Goal: Task Accomplishment & Management: Manage account settings

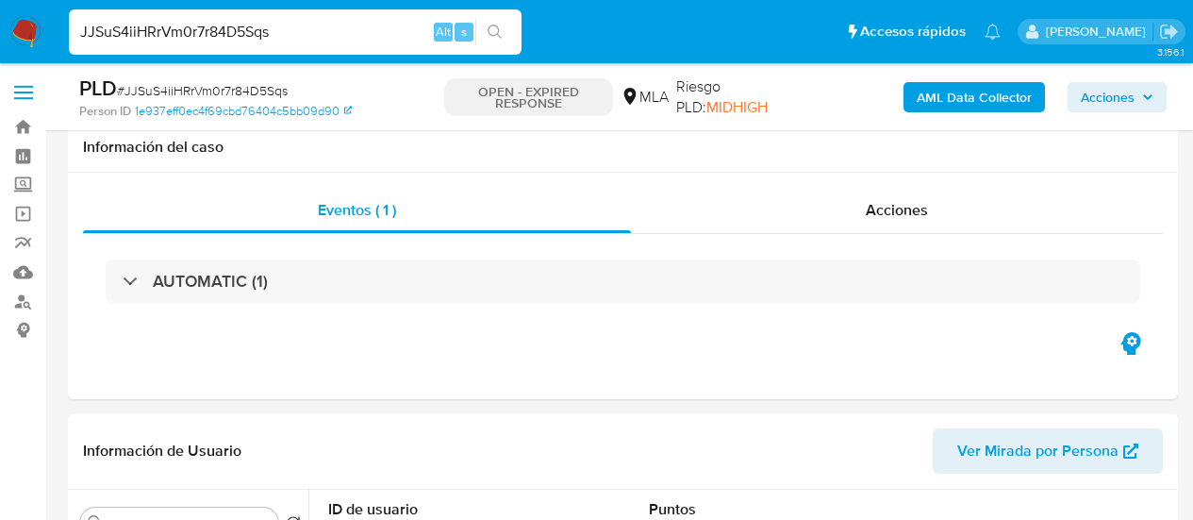
select select "10"
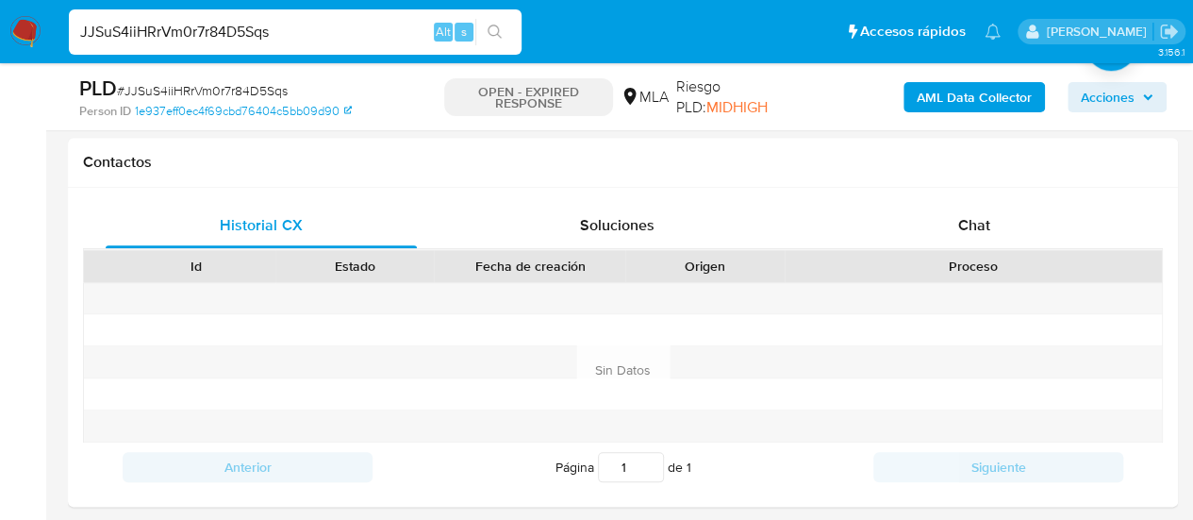
click at [218, 30] on input "JJSuS4iiHRrVm0r7r84D5Sqs" at bounding box center [295, 32] width 453 height 25
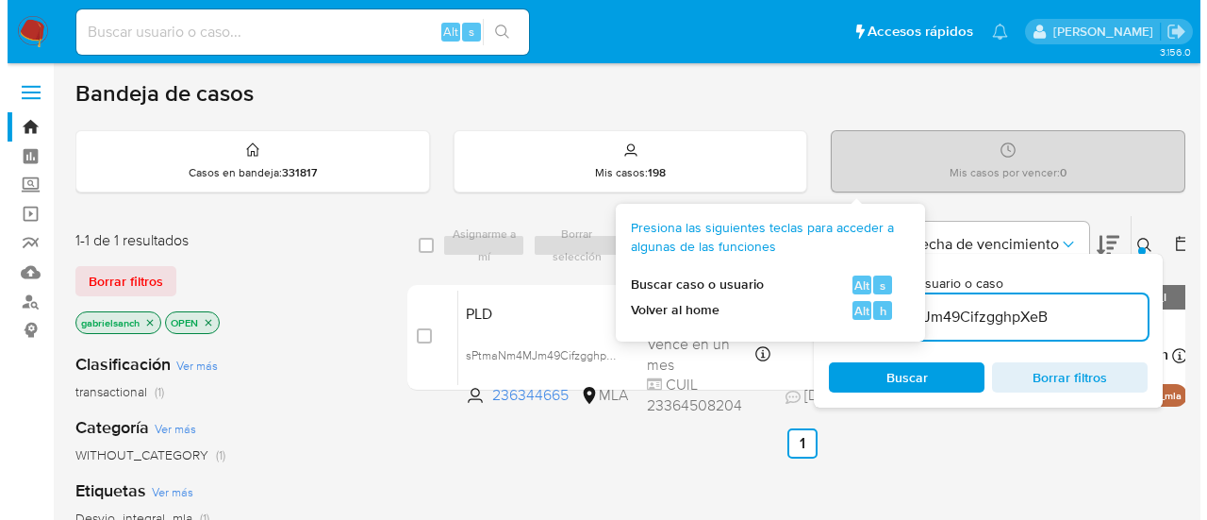
scroll to position [147, 0]
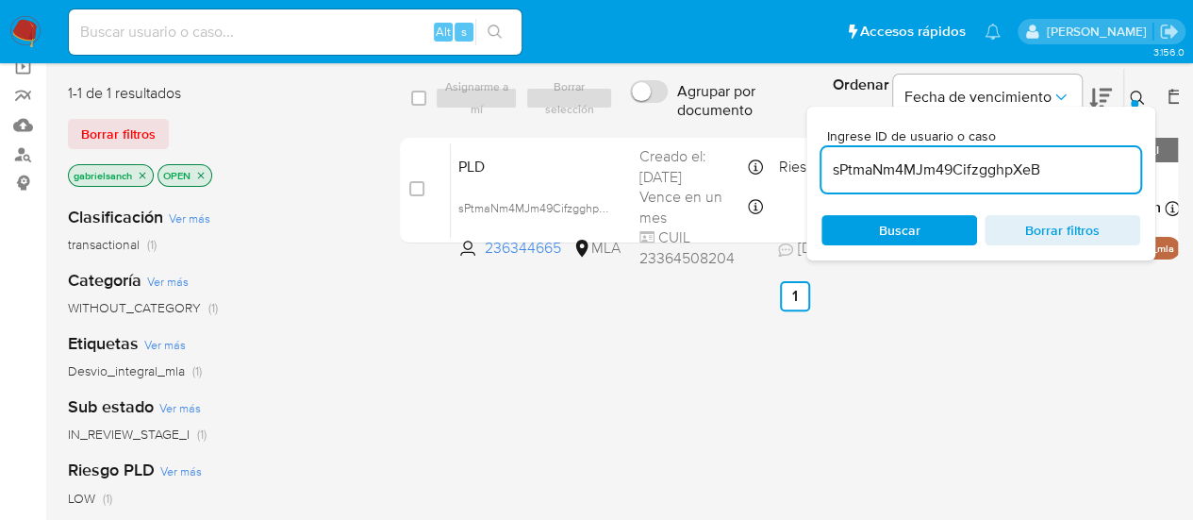
click at [930, 176] on input "sPtmaNm4MJm49CifzgghpXeB" at bounding box center [980, 169] width 319 height 25
paste input "JJSuS4iiHRrVm0r7r84D5Sqs"
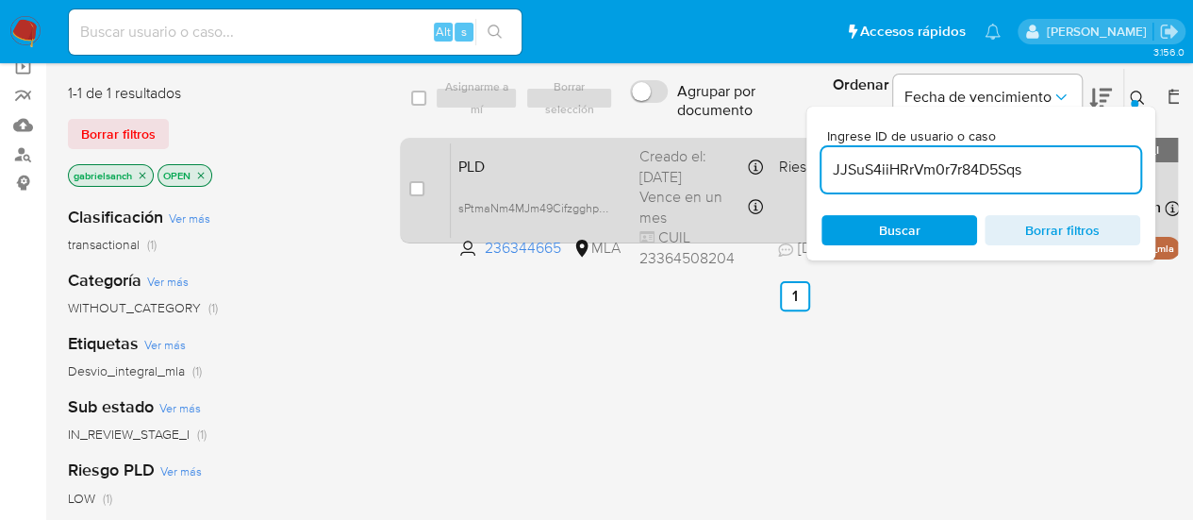
type input "JJSuS4iiHRrVm0r7r84D5Sqs"
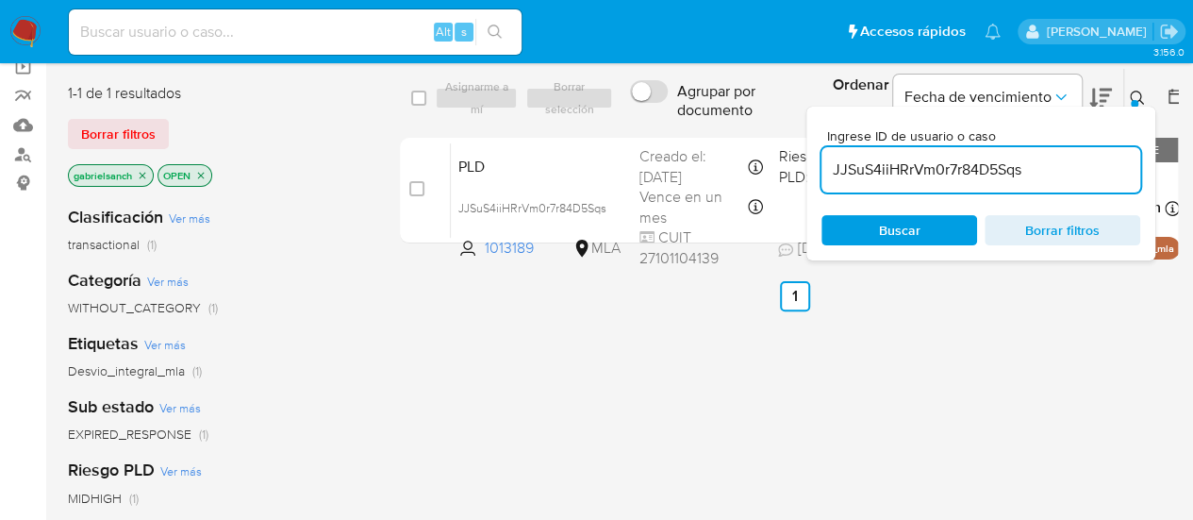
click at [412, 188] on input "checkbox" at bounding box center [416, 188] width 15 height 15
checkbox input "true"
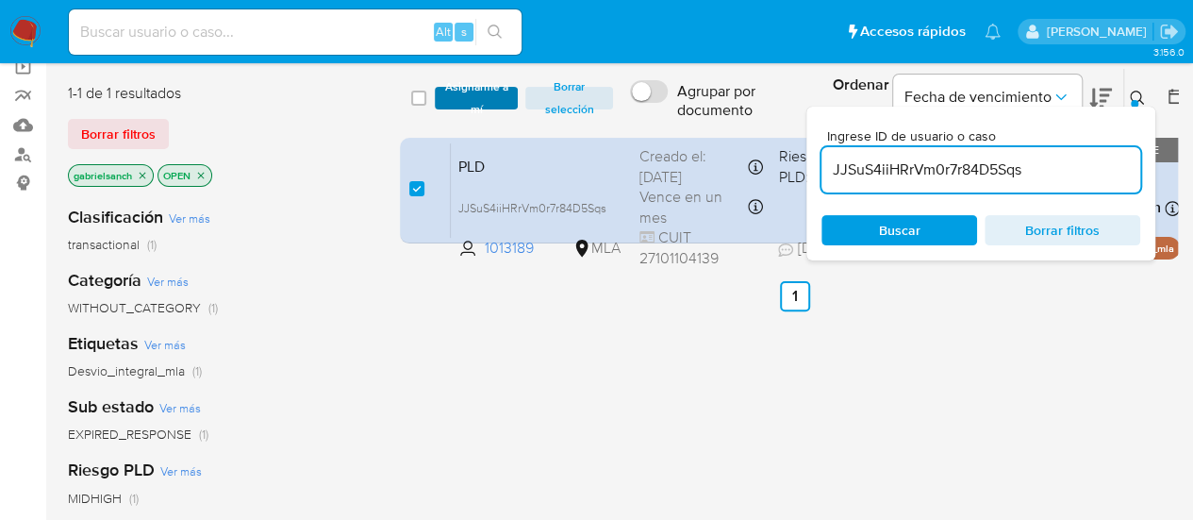
click at [455, 107] on span "Asignarme a mí" at bounding box center [476, 98] width 65 height 19
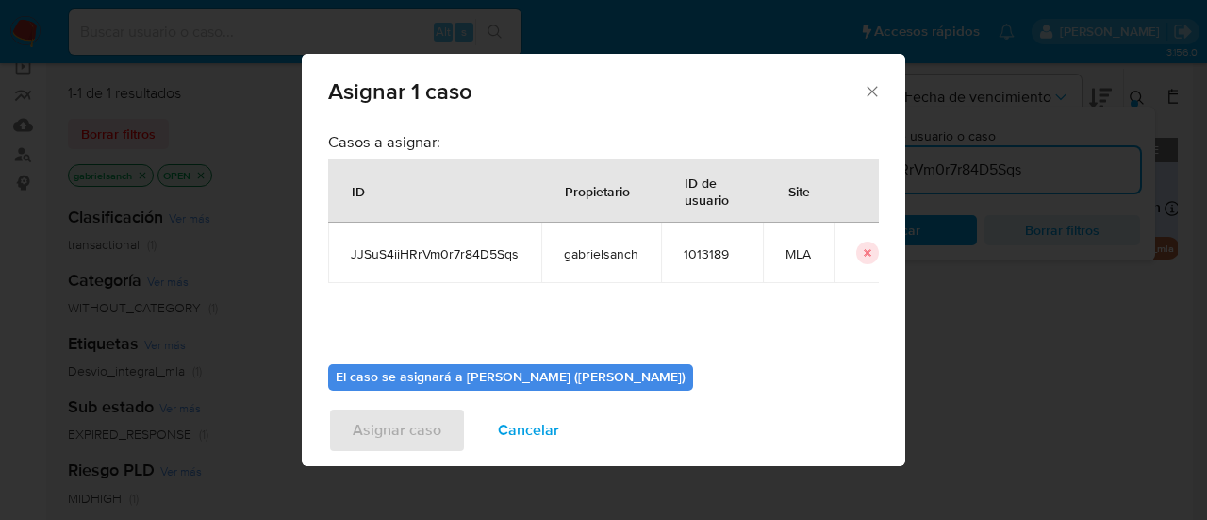
scroll to position [96, 0]
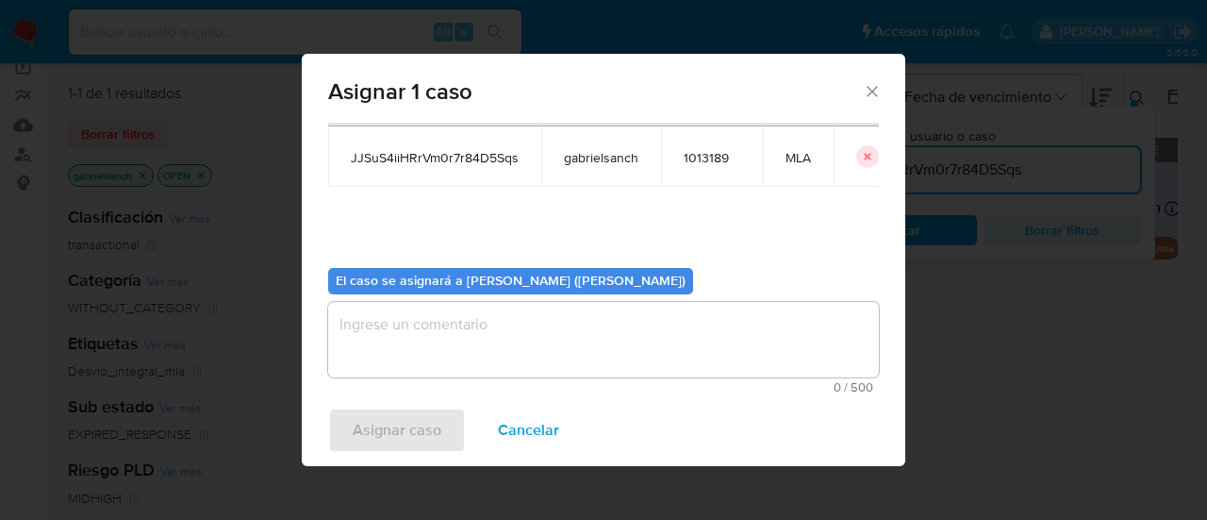
click at [484, 316] on textarea "assign-modal" at bounding box center [603, 339] width 551 height 75
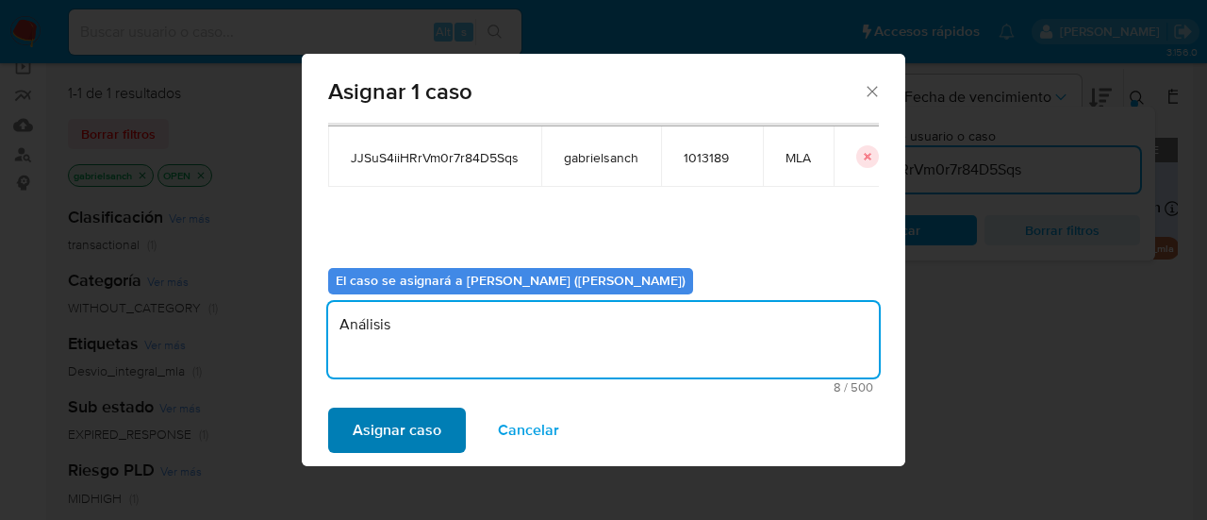
type textarea "Análisis"
click at [418, 447] on span "Asignar caso" at bounding box center [397, 429] width 89 height 41
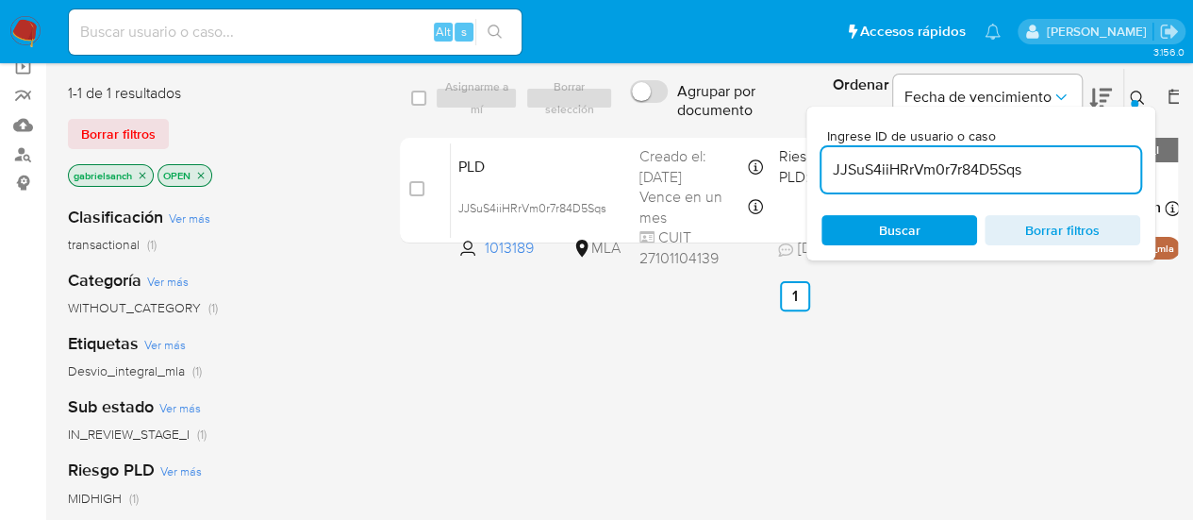
click at [903, 171] on input "JJSuS4iiHRrVm0r7r84D5Sqs" at bounding box center [980, 169] width 319 height 25
paste input "B92PsxegtssBDNeA5uT7Z5Mw"
type input "B92PsxegtssBDNeA5uT7Z5Mw"
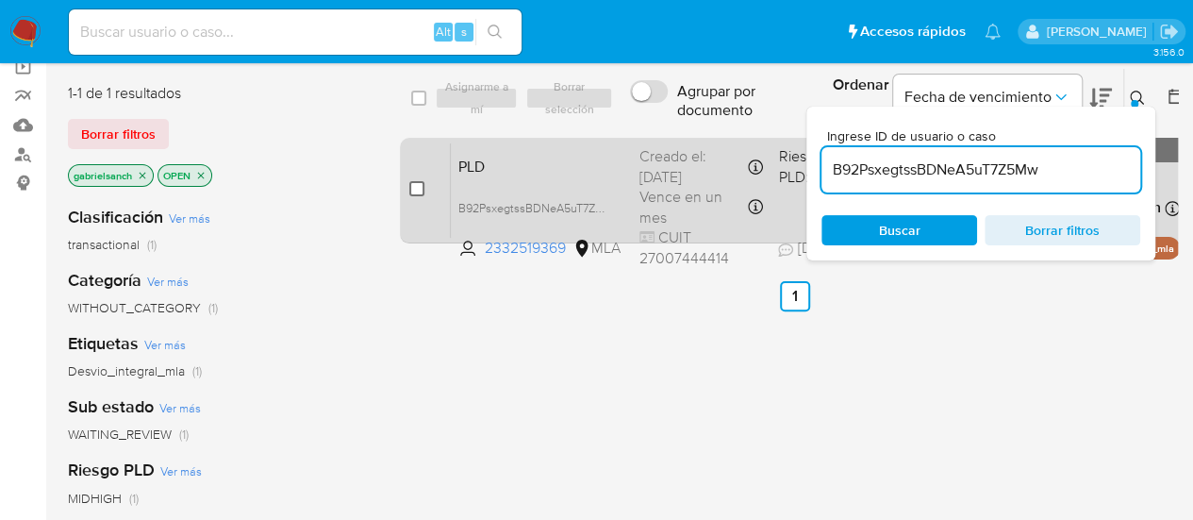
click at [419, 190] on input "checkbox" at bounding box center [416, 188] width 15 height 15
checkbox input "true"
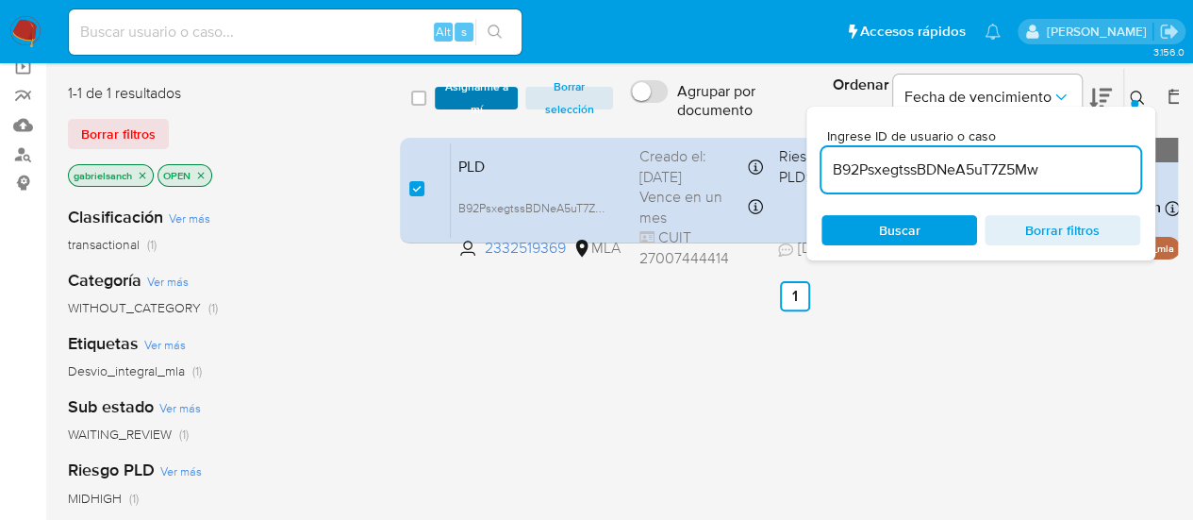
click at [471, 97] on span "Asignarme a mí" at bounding box center [476, 98] width 65 height 19
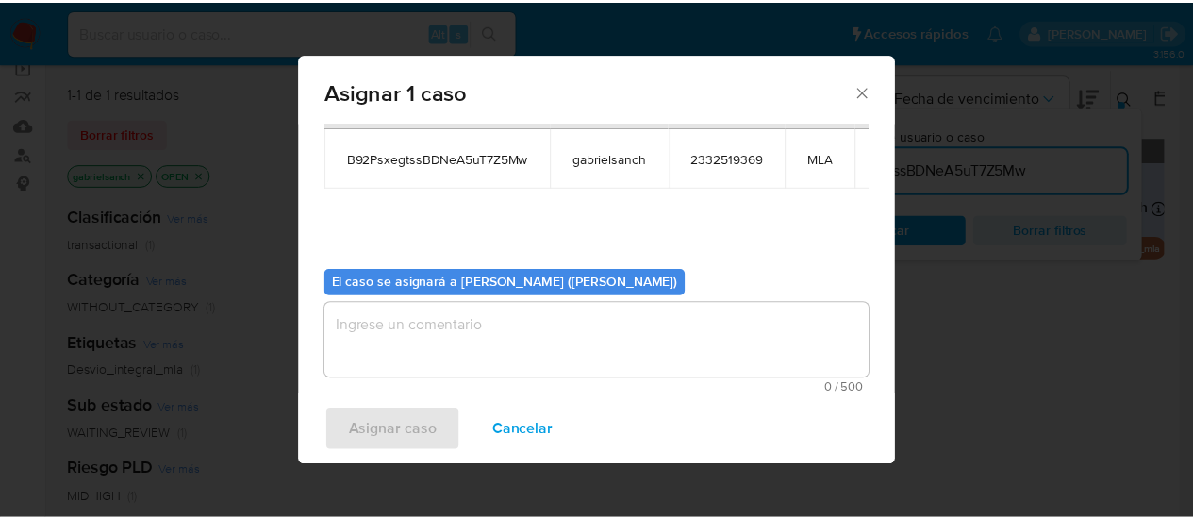
scroll to position [96, 0]
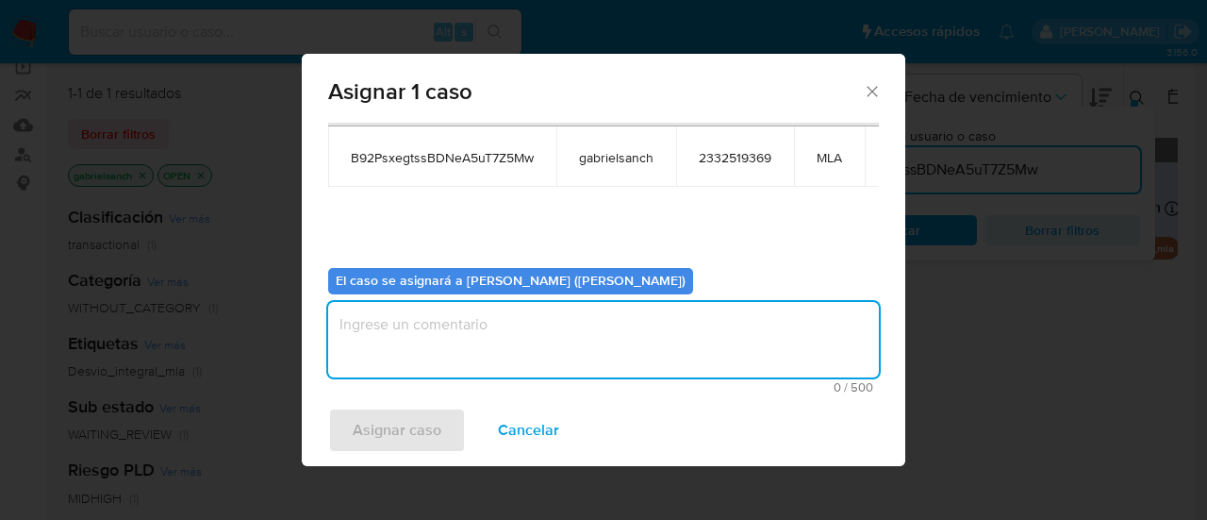
click at [457, 312] on textarea "assign-modal" at bounding box center [603, 339] width 551 height 75
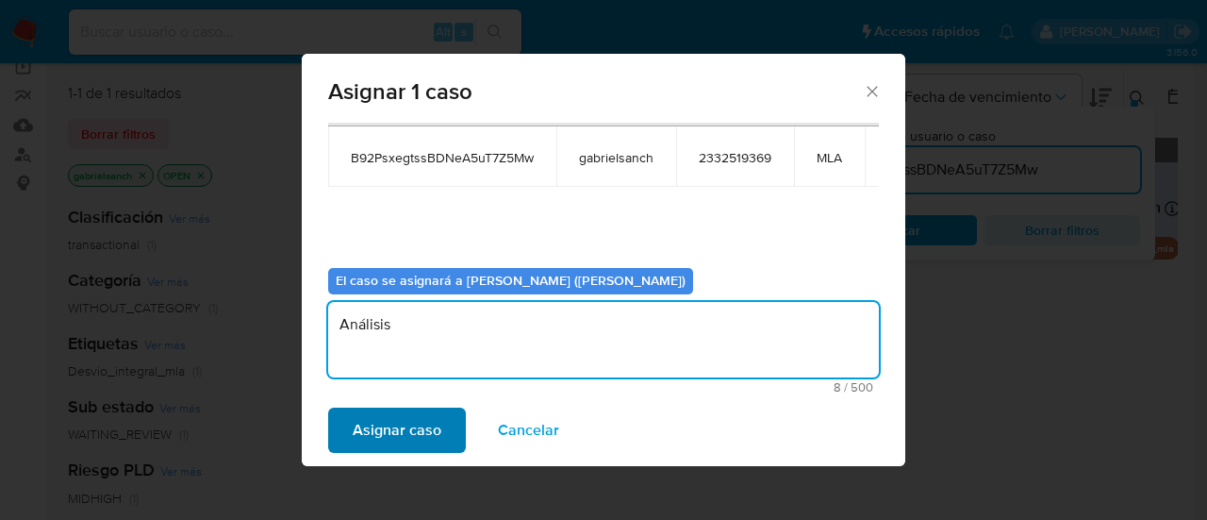
type textarea "Análisis"
click at [407, 419] on span "Asignar caso" at bounding box center [397, 429] width 89 height 41
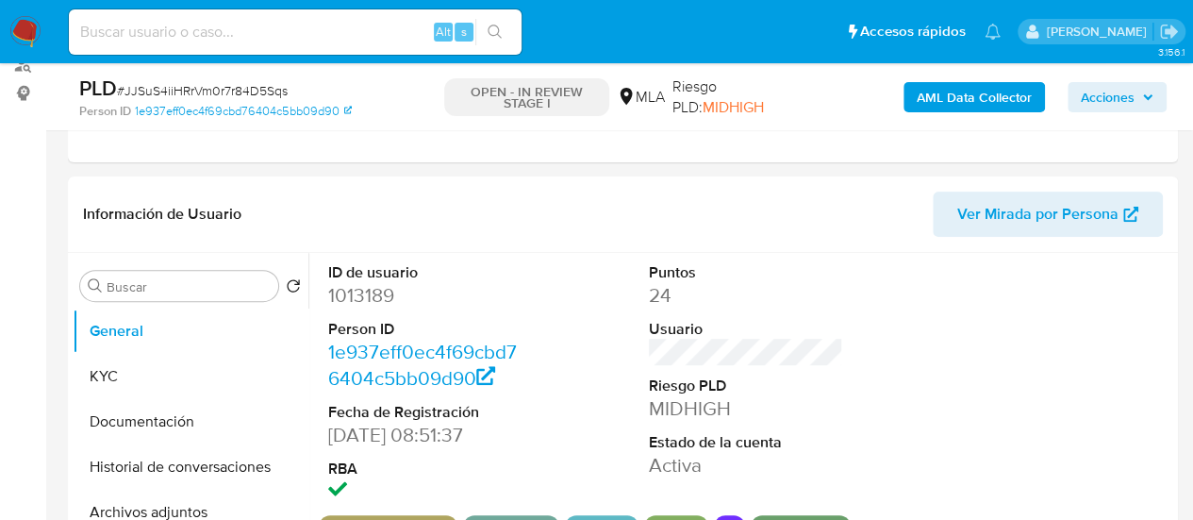
scroll to position [849, 0]
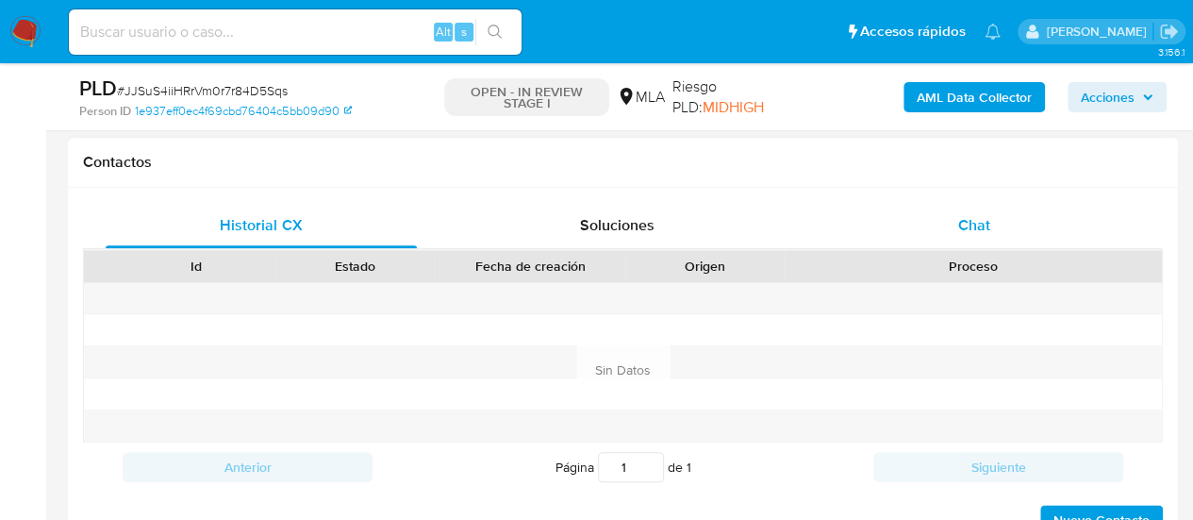
click at [889, 230] on div "Chat" at bounding box center [974, 225] width 311 height 45
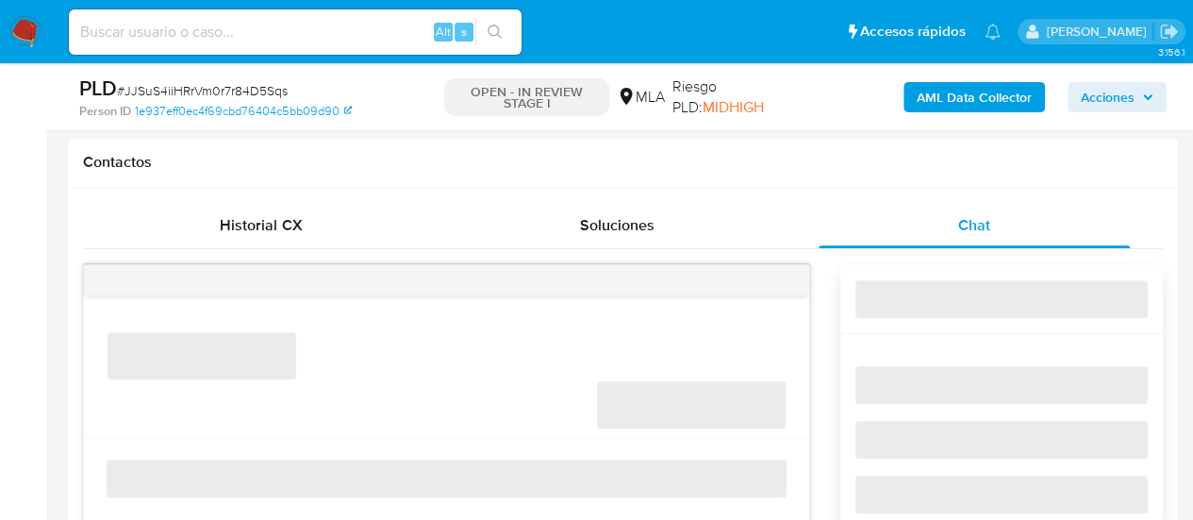
select select "10"
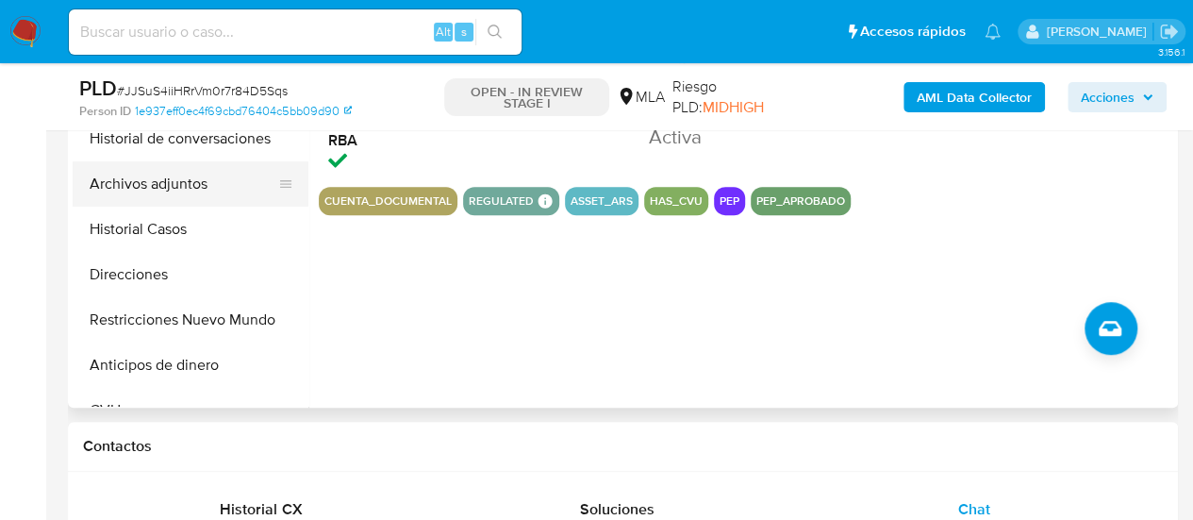
scroll to position [471, 0]
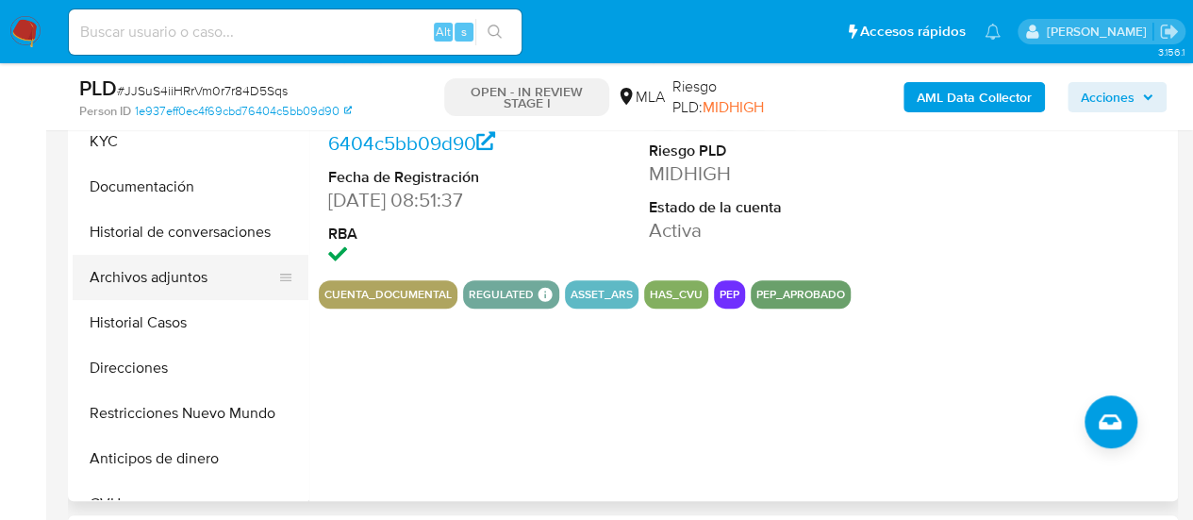
click at [177, 272] on button "Archivos adjuntos" at bounding box center [183, 277] width 221 height 45
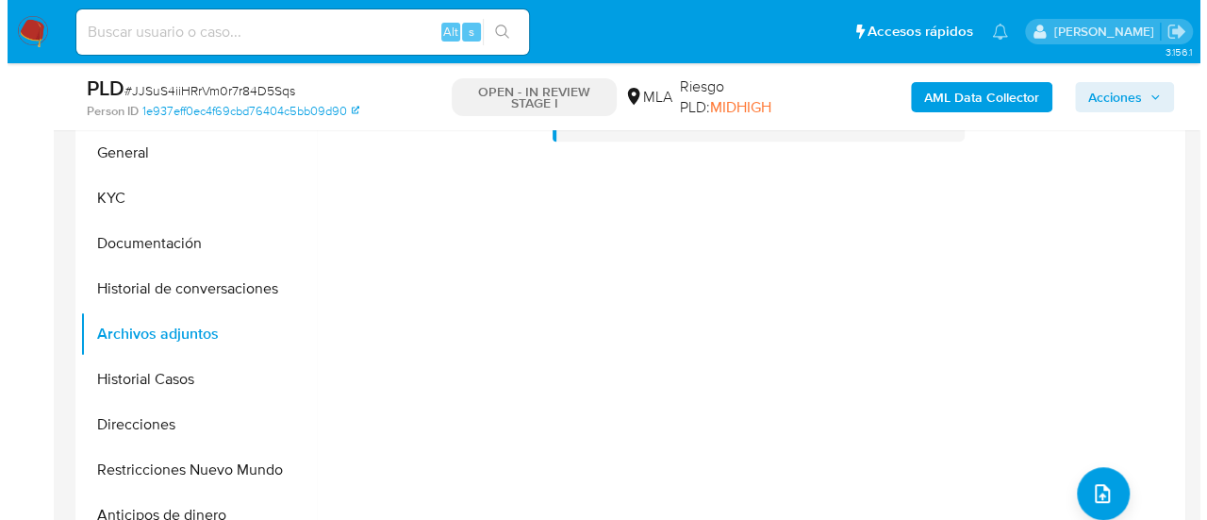
scroll to position [421, 0]
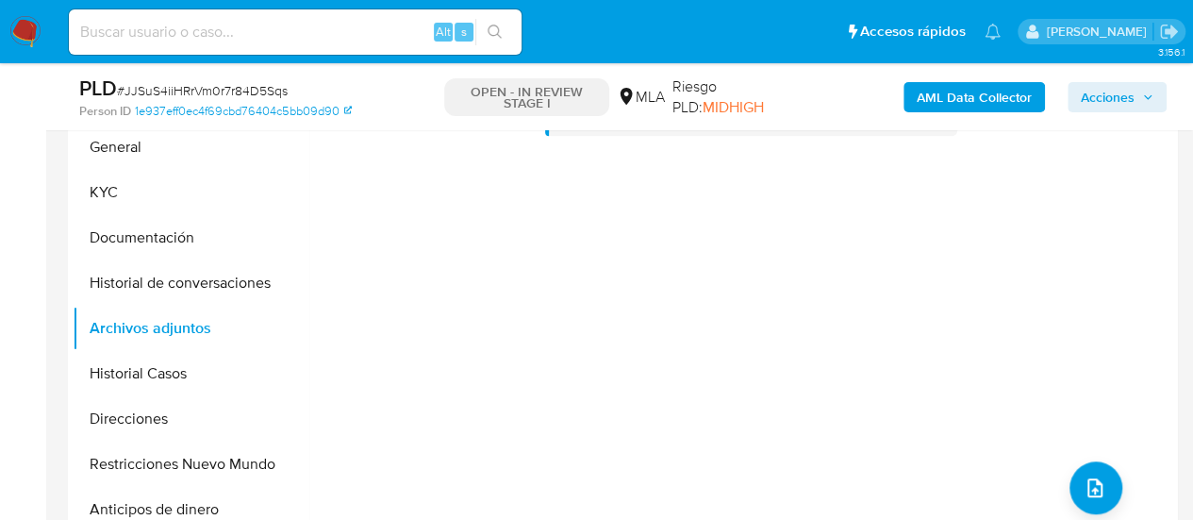
click at [1005, 101] on b "AML Data Collector" at bounding box center [974, 97] width 115 height 30
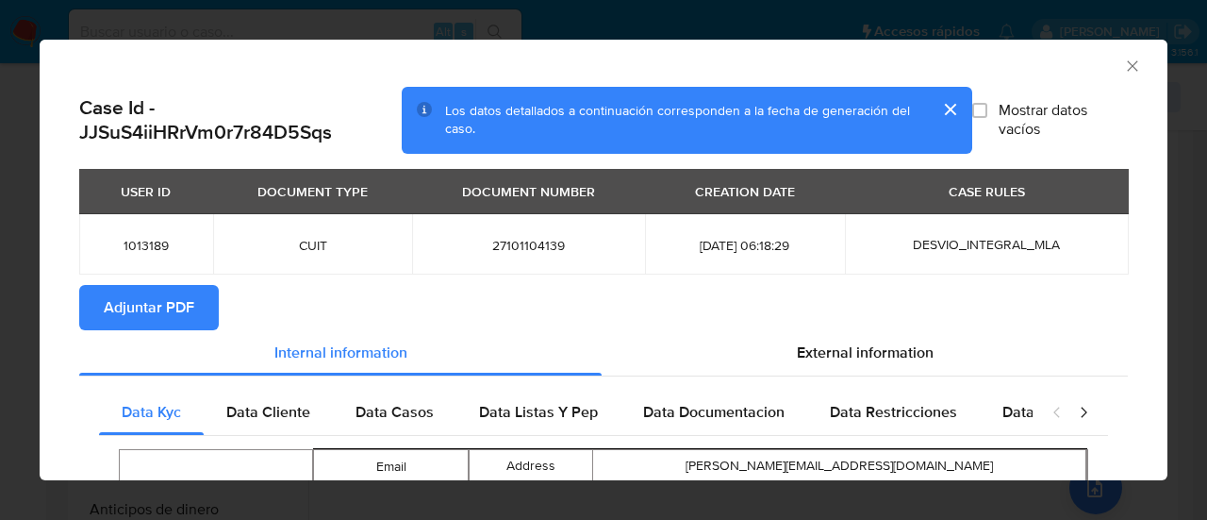
click at [130, 300] on span "Adjuntar PDF" at bounding box center [149, 307] width 91 height 41
click at [1123, 63] on icon "Cerrar ventana" at bounding box center [1132, 66] width 19 height 19
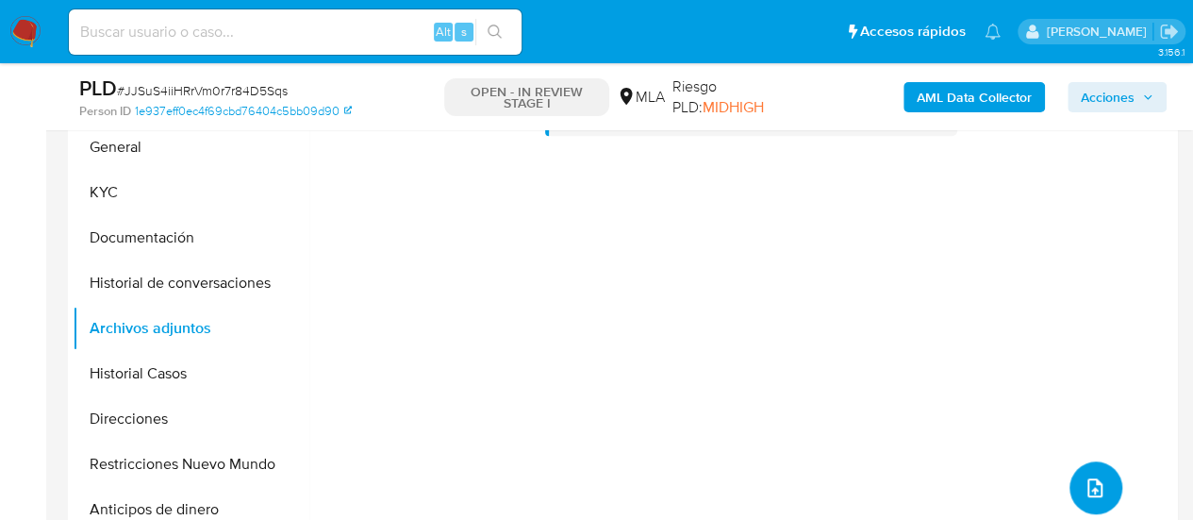
click at [1083, 479] on icon "upload-file" at bounding box center [1094, 487] width 23 height 23
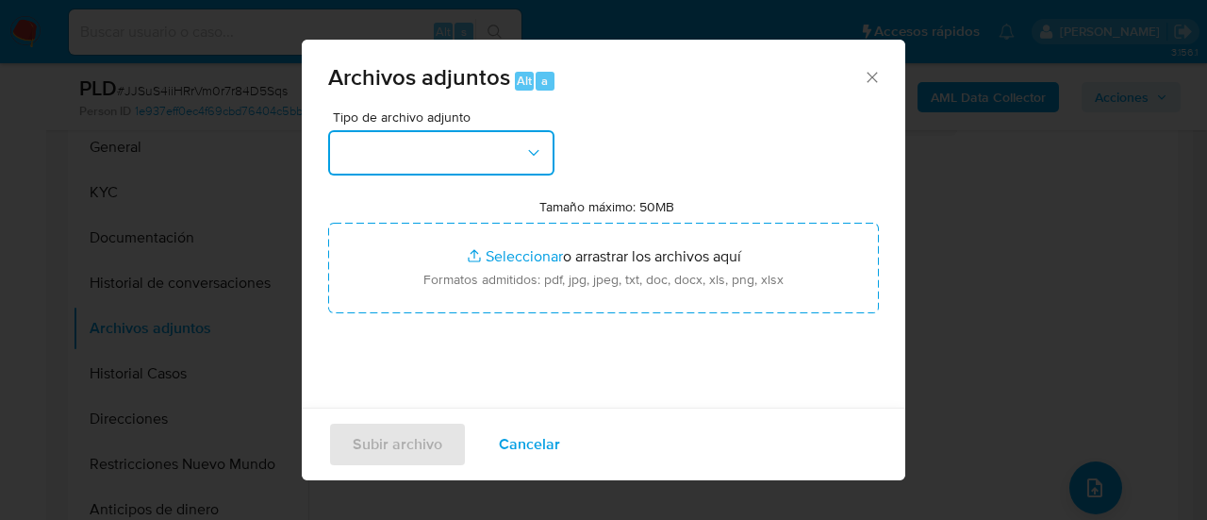
click at [362, 141] on button "button" at bounding box center [441, 152] width 226 height 45
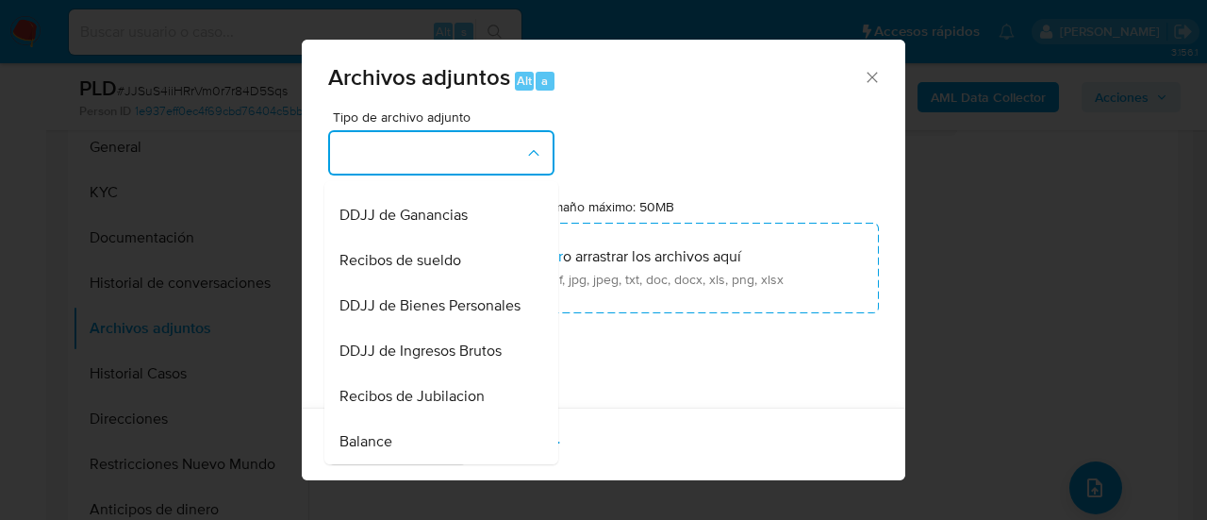
scroll to position [471, 0]
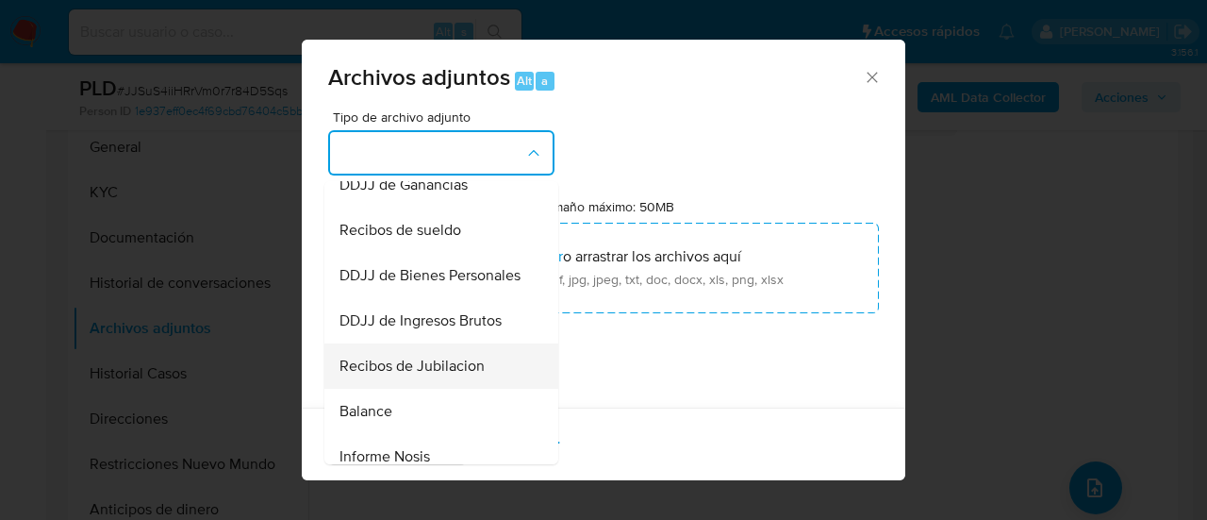
click at [477, 375] on span "Recibos de Jubilacion" at bounding box center [411, 365] width 145 height 19
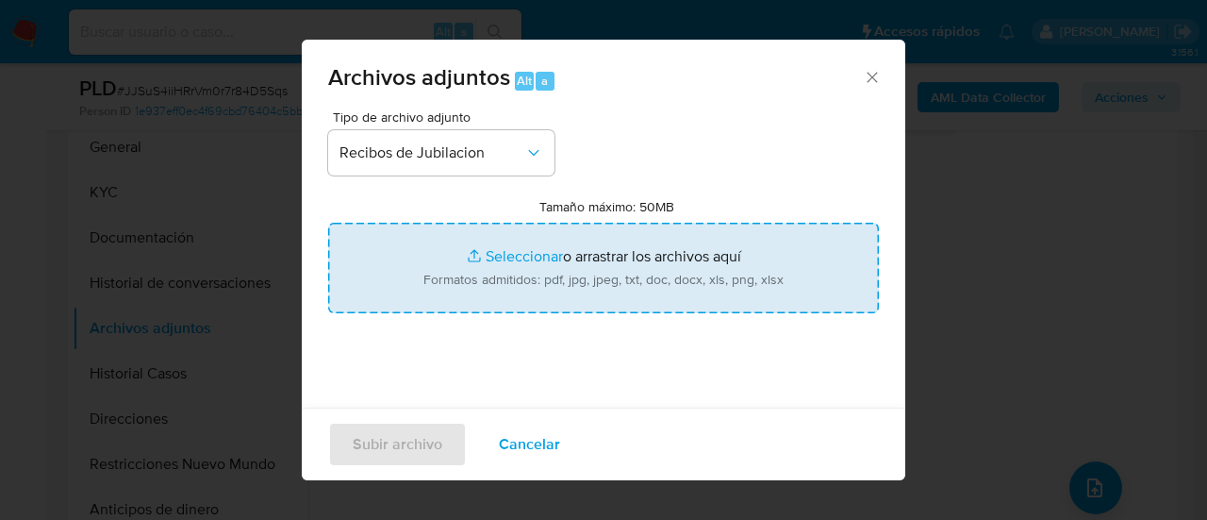
click at [537, 284] on input "Tamaño máximo: 50MB Seleccionar archivos" at bounding box center [603, 268] width 551 height 91
type input "C:\fakepath\Recibo de jubilación abril.pdf"
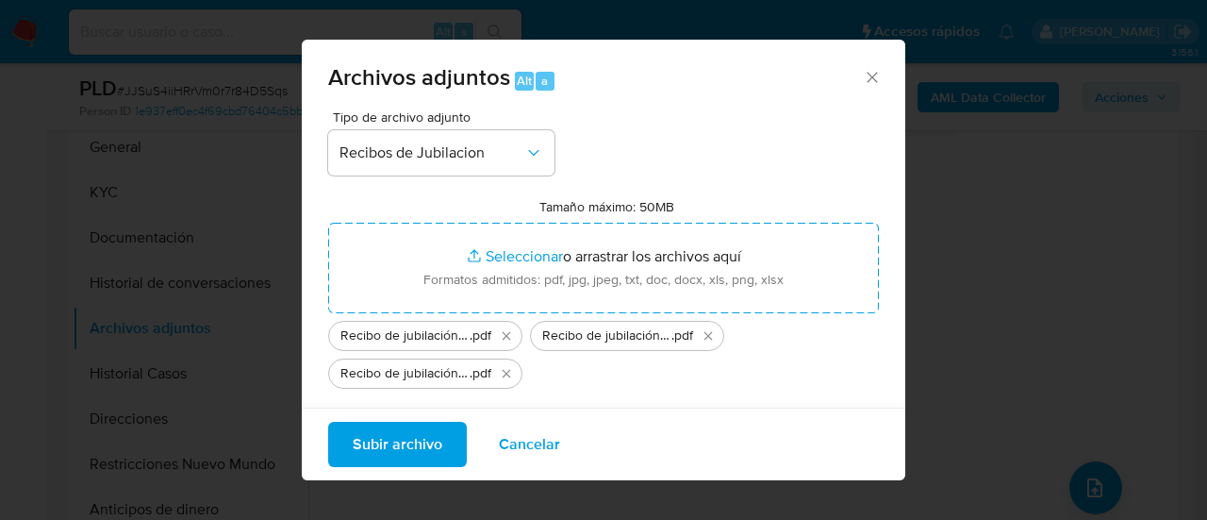
click at [396, 444] on span "Subir archivo" at bounding box center [398, 443] width 90 height 41
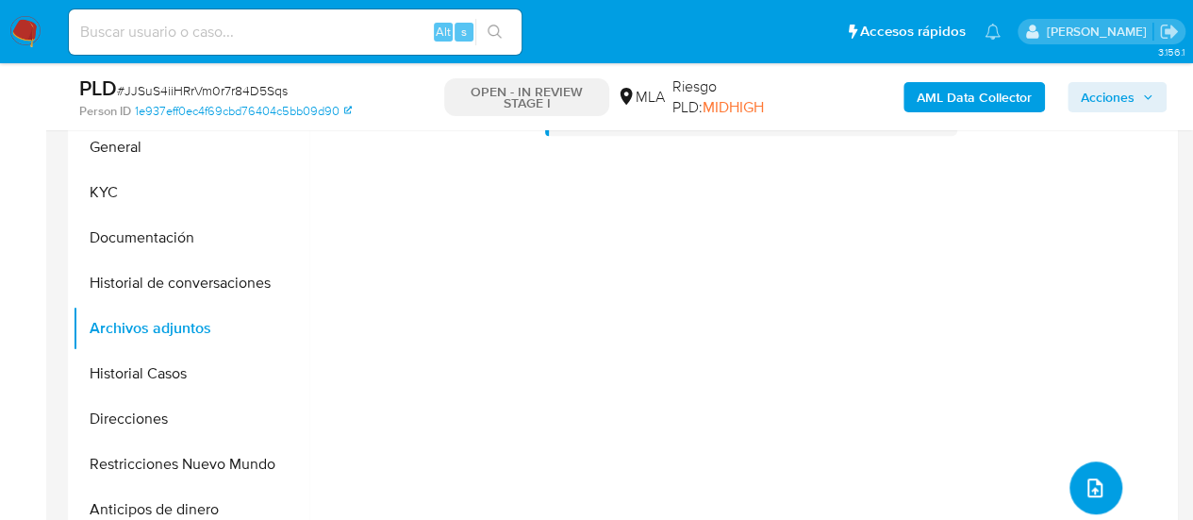
click at [1088, 480] on icon "upload-file" at bounding box center [1094, 487] width 23 height 23
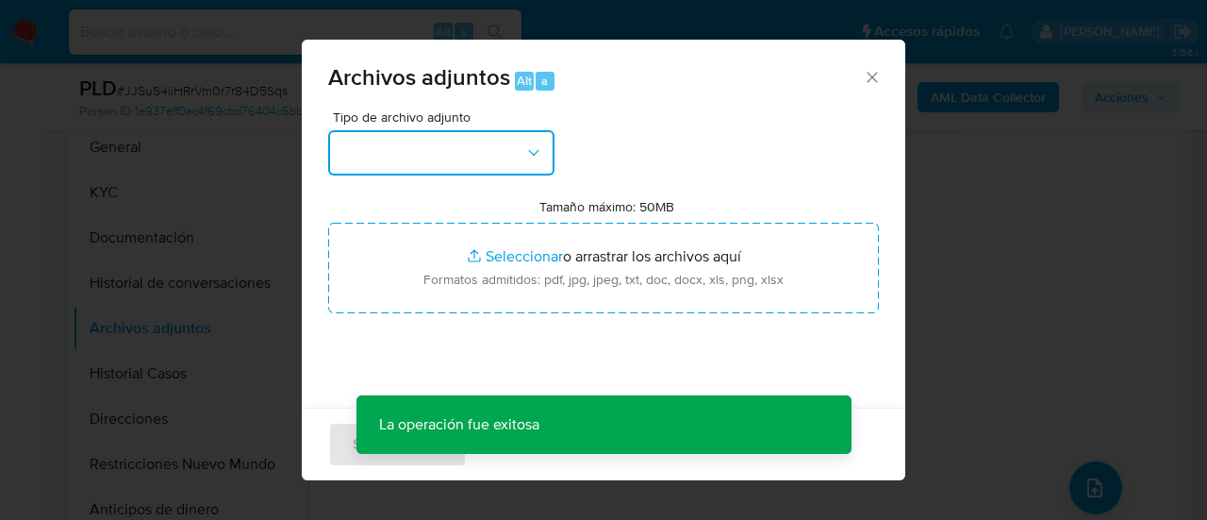
click at [391, 138] on button "button" at bounding box center [441, 152] width 226 height 45
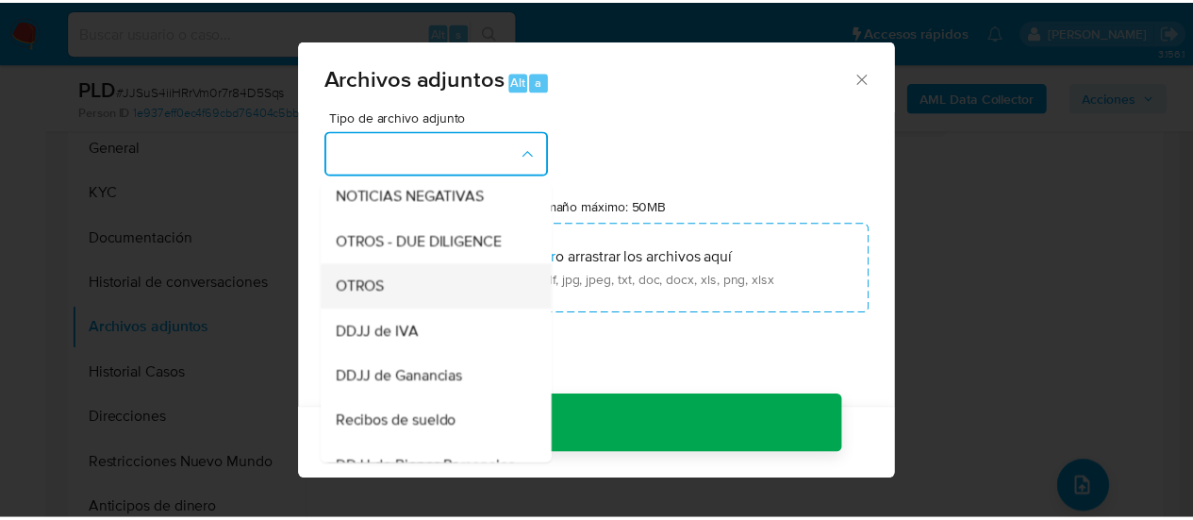
scroll to position [283, 0]
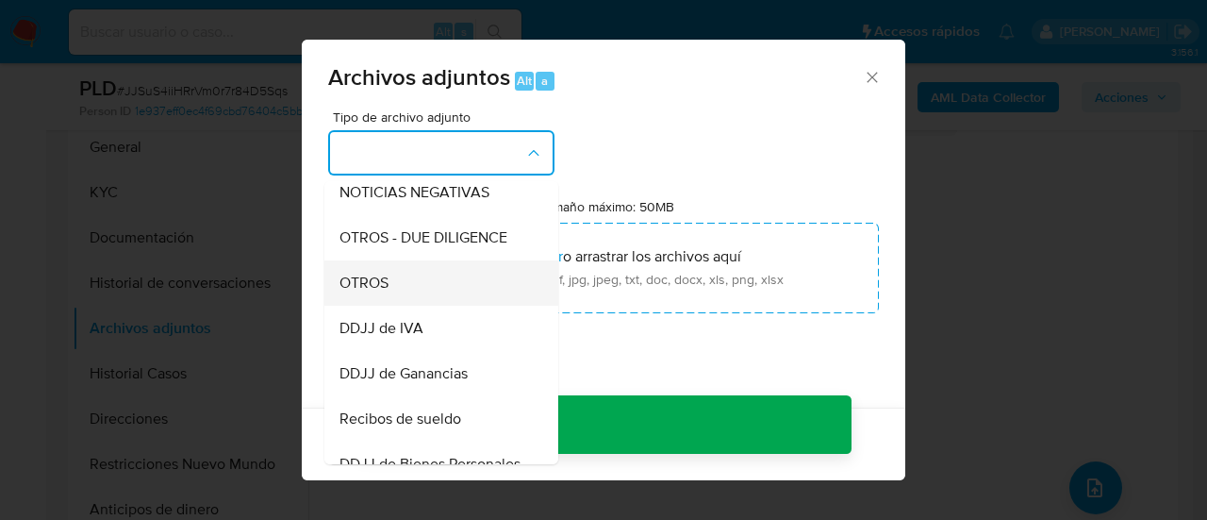
click at [402, 305] on div "OTROS" at bounding box center [435, 282] width 192 height 45
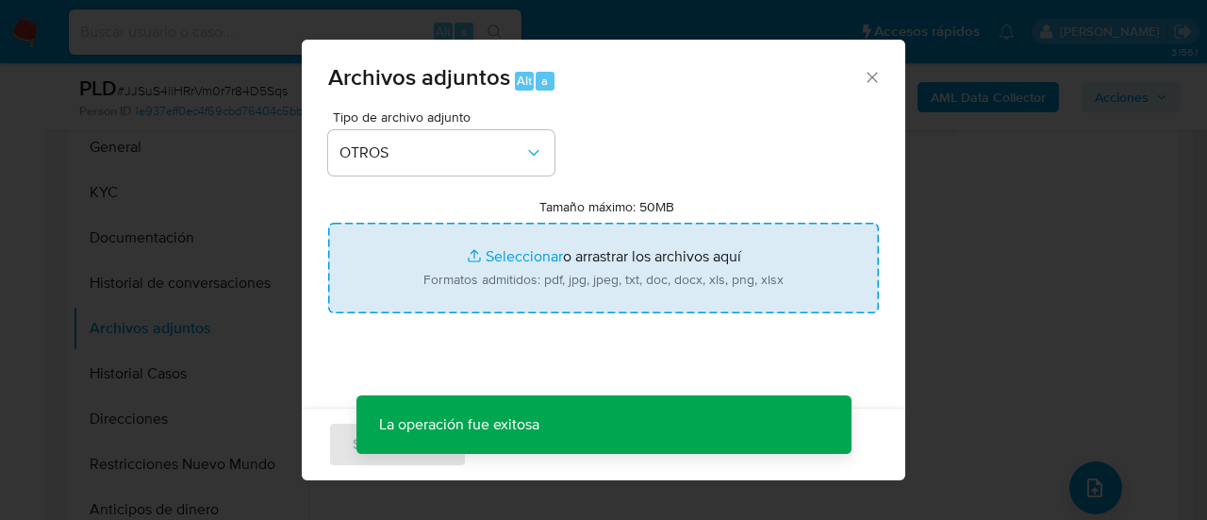
click at [440, 290] on input "Tamaño máximo: 50MB Seleccionar archivos" at bounding box center [603, 268] width 551 height 91
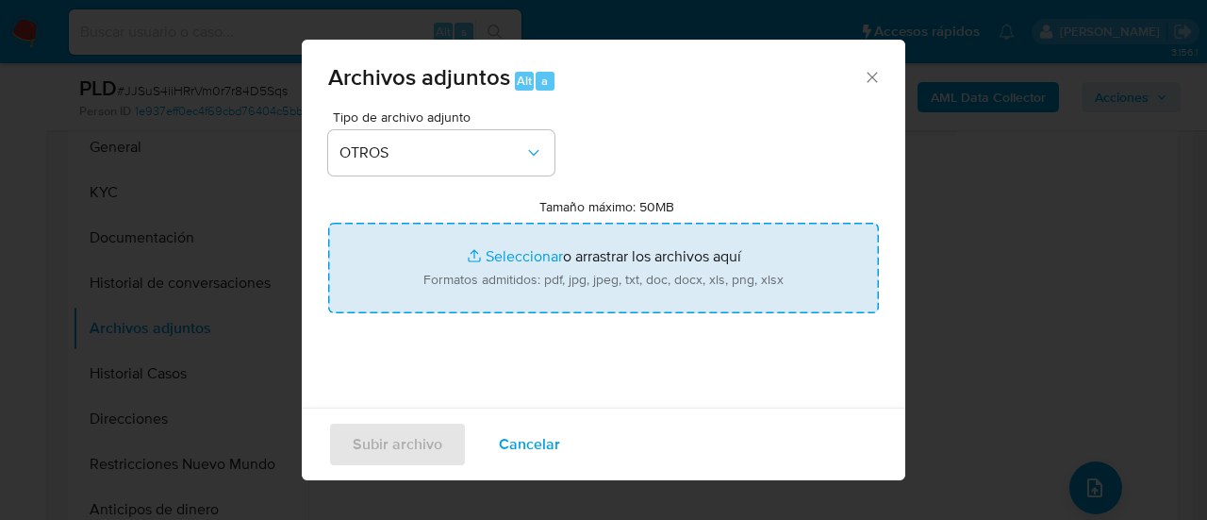
type input "C:\fakepath\Caselog JJSuS4iiHRrVm0r7r84D5Sqs_2025_07_17_22_33_16.docx"
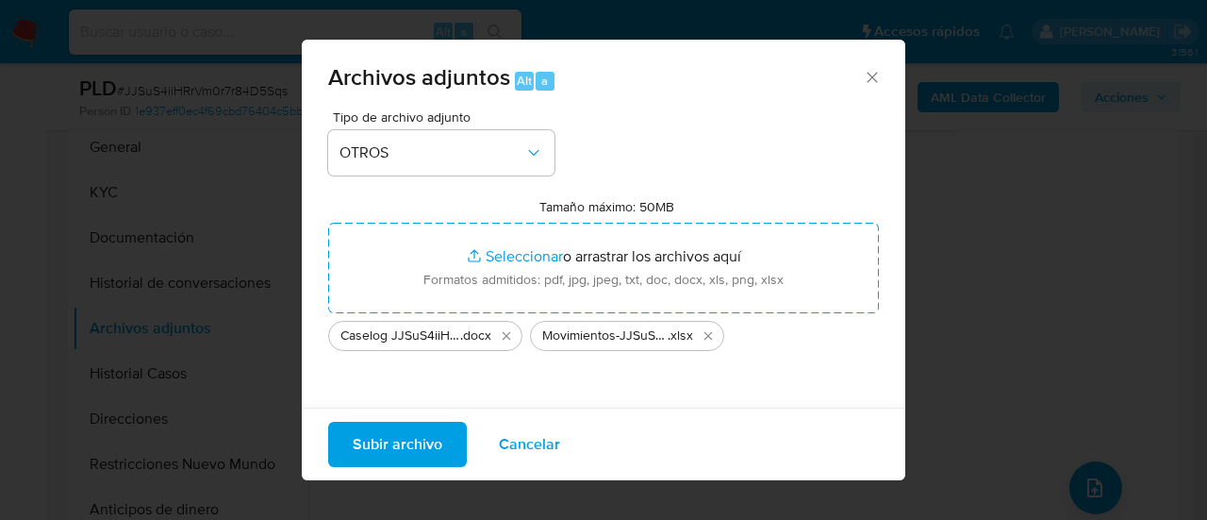
drag, startPoint x: 440, startPoint y: 290, endPoint x: 385, endPoint y: 438, distance: 157.3
click at [385, 438] on span "Subir archivo" at bounding box center [398, 443] width 90 height 41
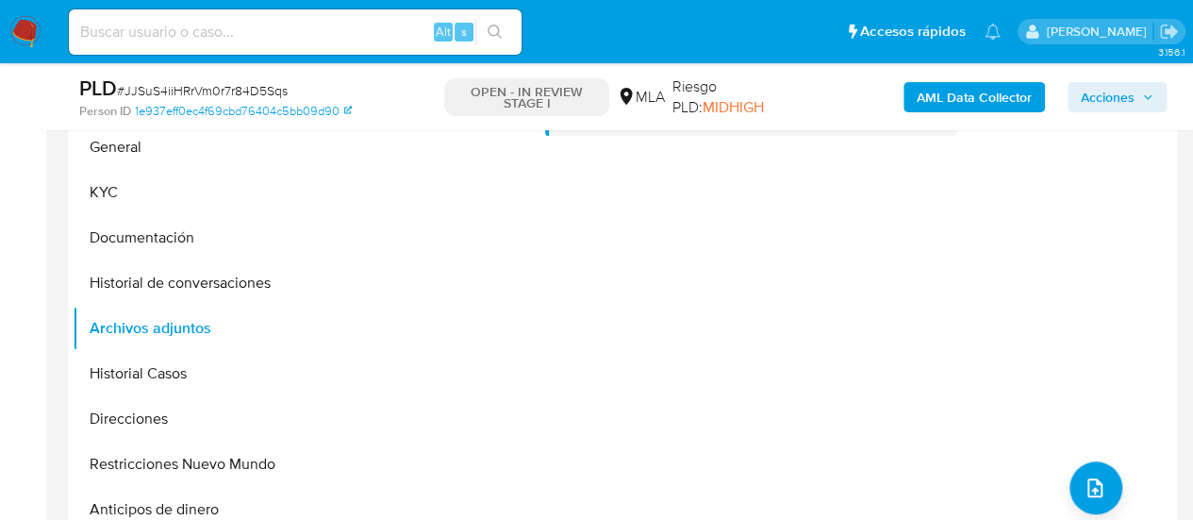
click at [1106, 110] on span "Acciones" at bounding box center [1108, 97] width 54 height 30
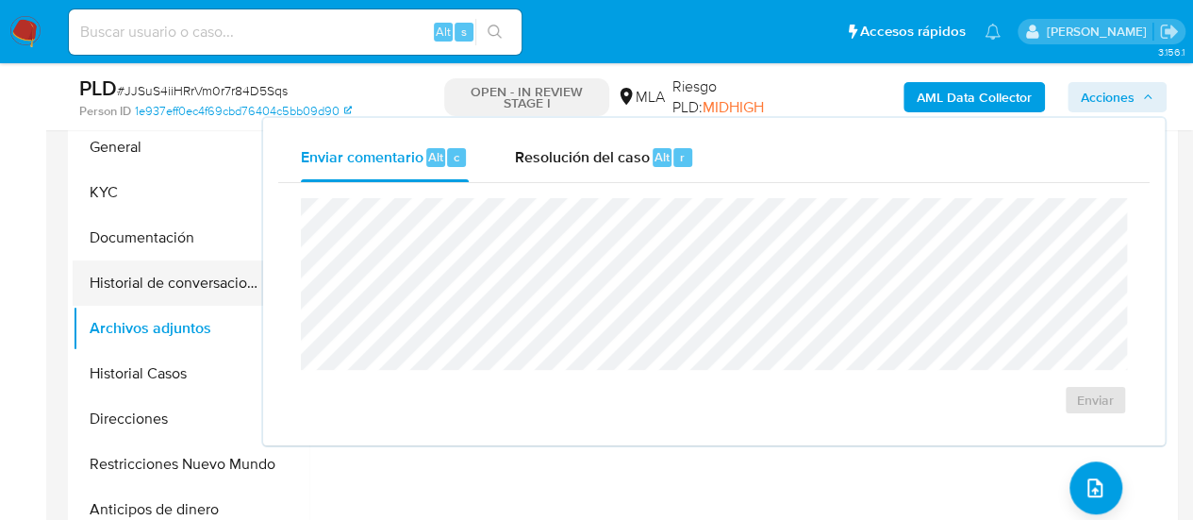
click at [144, 289] on button "Historial de conversaciones" at bounding box center [183, 282] width 221 height 45
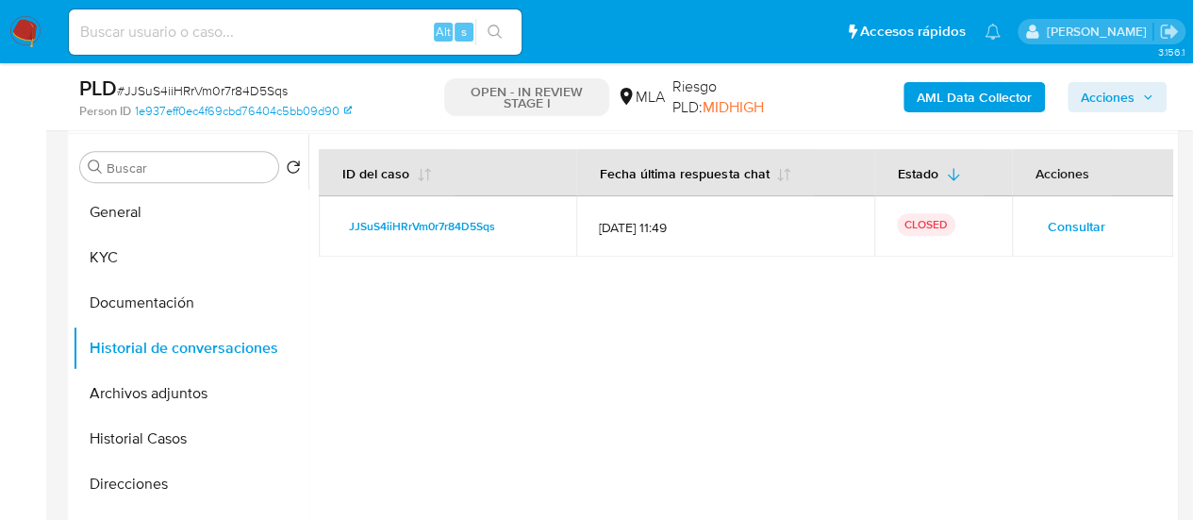
scroll to position [326, 0]
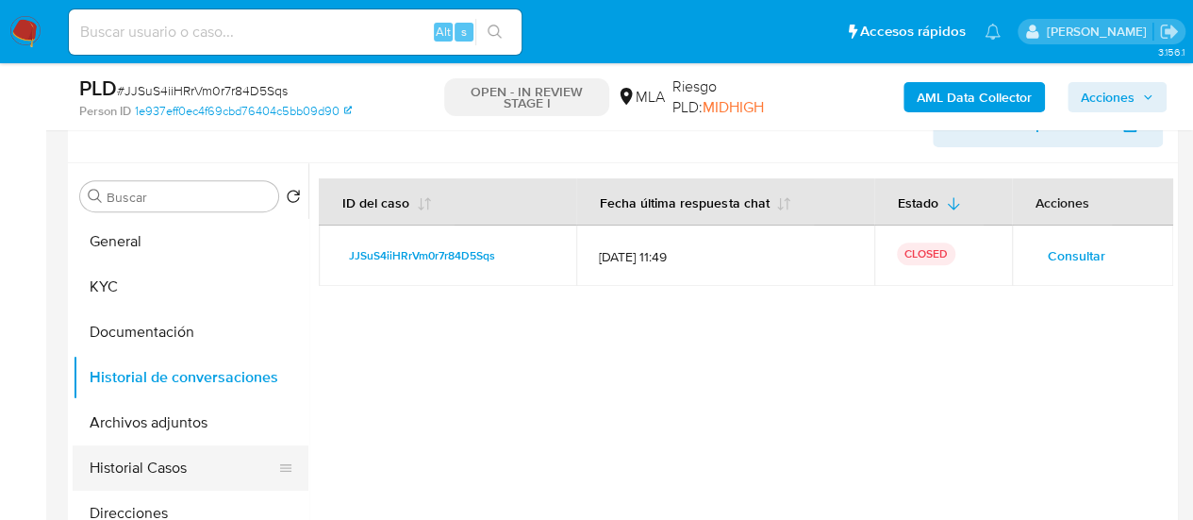
click at [194, 472] on button "Historial Casos" at bounding box center [183, 467] width 221 height 45
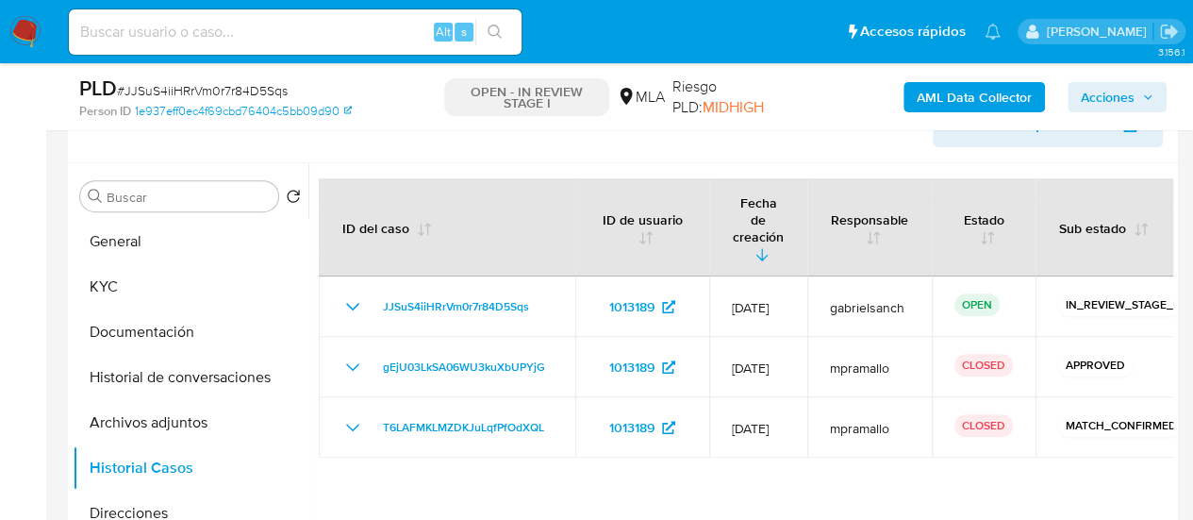
click at [1096, 103] on span "Acciones" at bounding box center [1108, 97] width 54 height 30
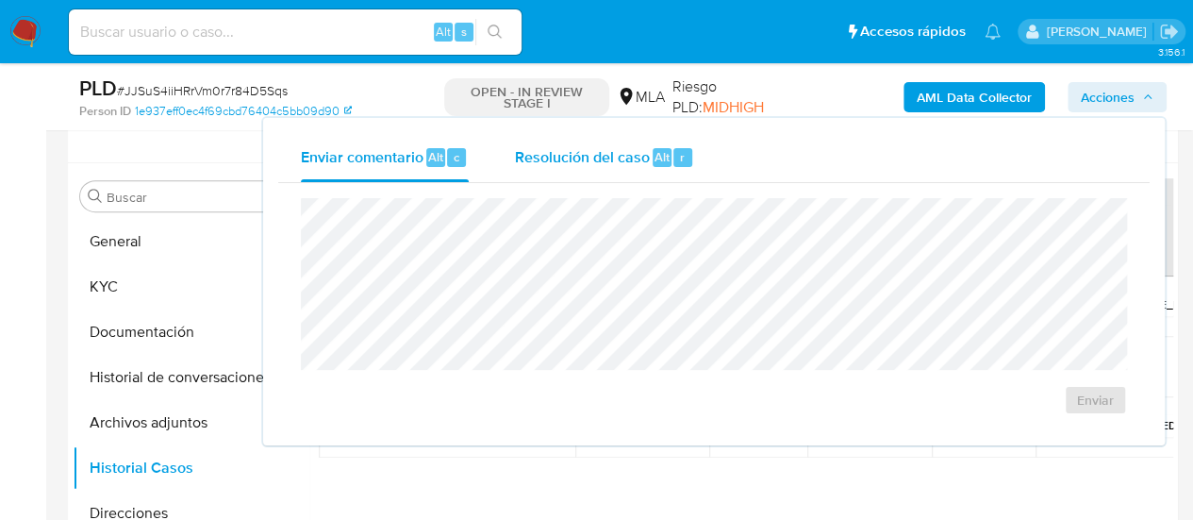
click at [620, 175] on div "Resolución del caso Alt r" at bounding box center [604, 157] width 180 height 49
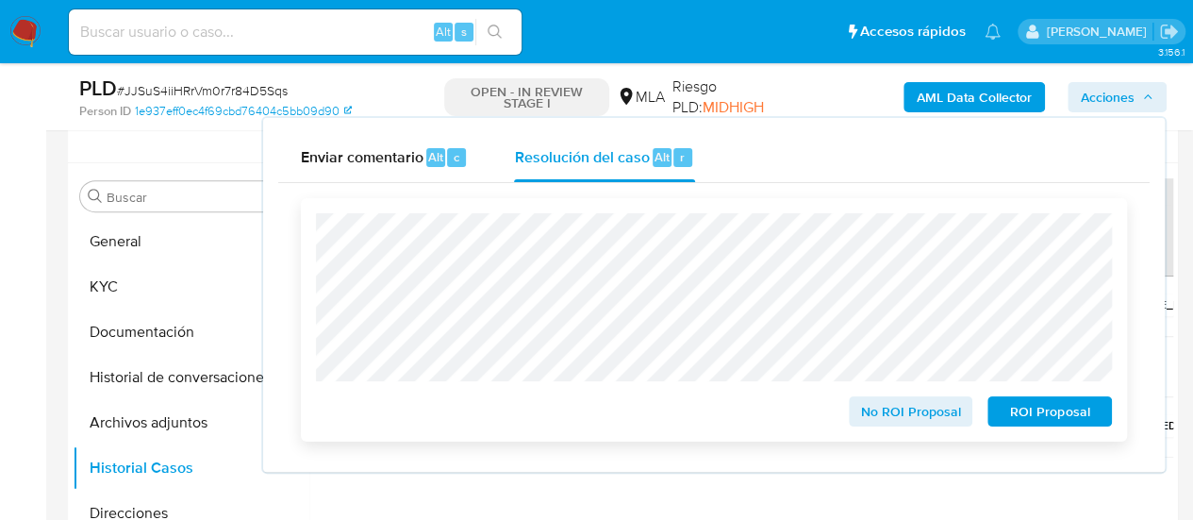
click at [908, 409] on span "No ROI Proposal" at bounding box center [911, 411] width 98 height 26
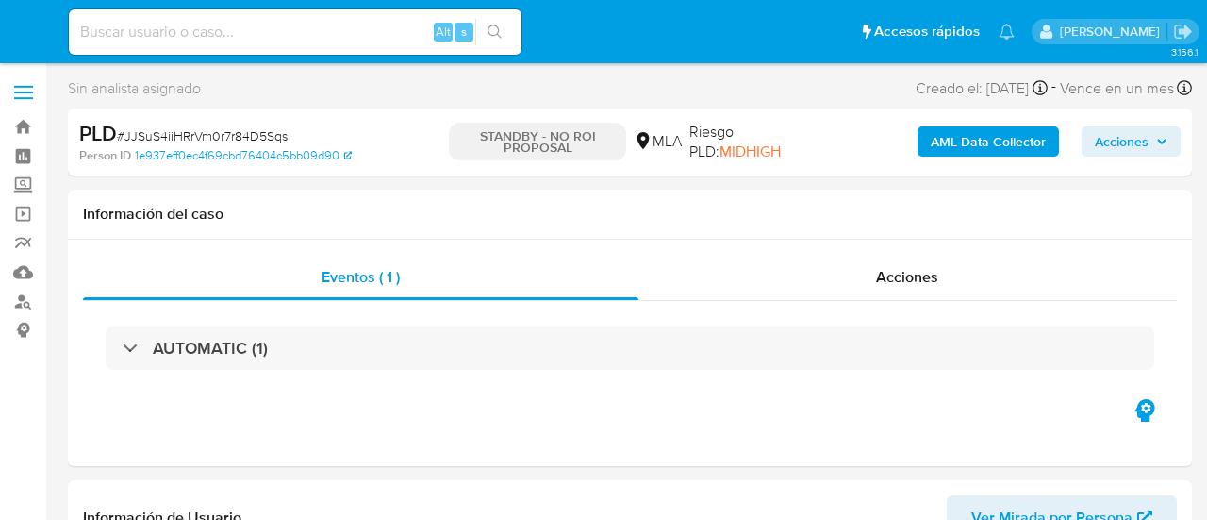
select select "10"
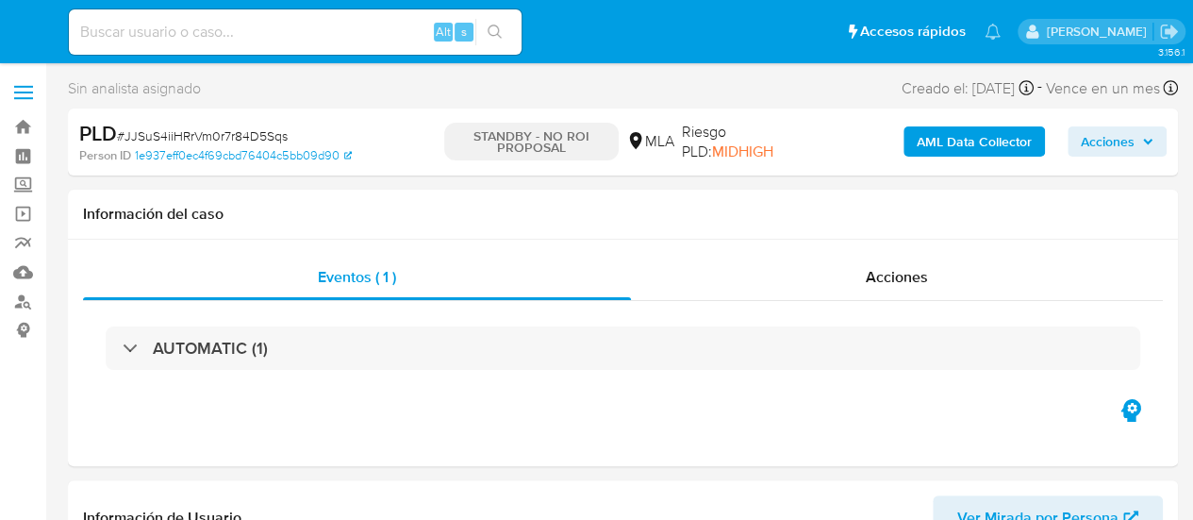
click at [262, 48] on div "Alt s" at bounding box center [295, 31] width 453 height 45
click at [257, 43] on input at bounding box center [295, 32] width 453 height 25
paste input "B92PsxegtssBDNeA5uT7Z5Mw"
type input "B92PsxegtssBDNeA5uT7Z5Mw"
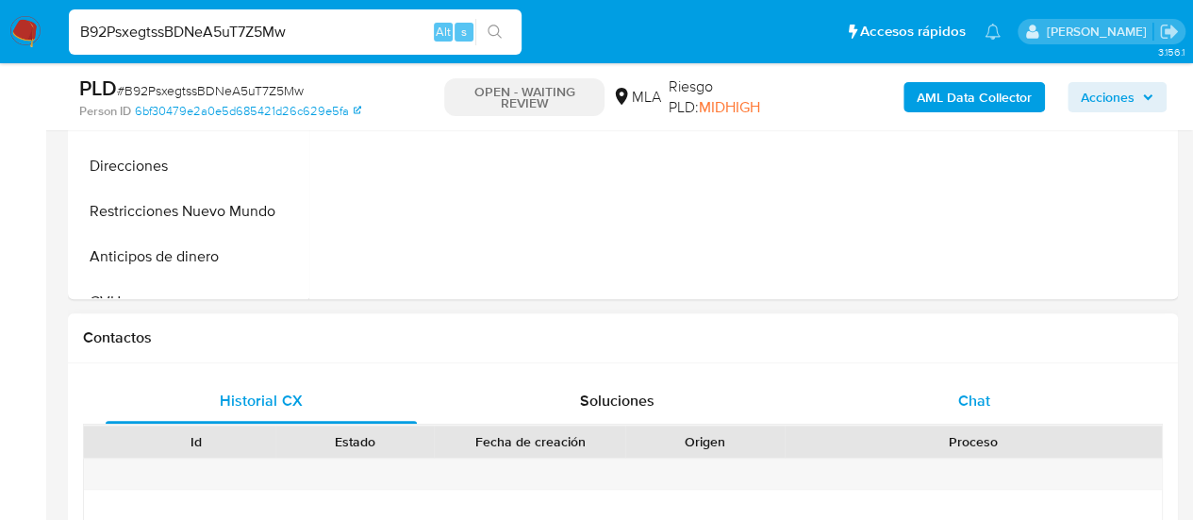
scroll to position [754, 0]
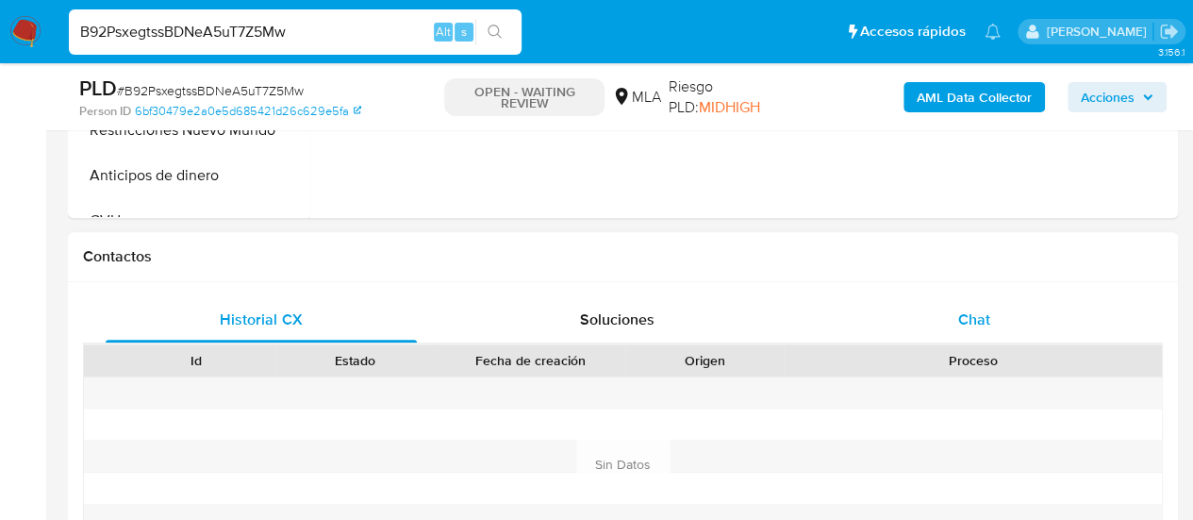
click at [926, 306] on div "Chat" at bounding box center [974, 319] width 311 height 45
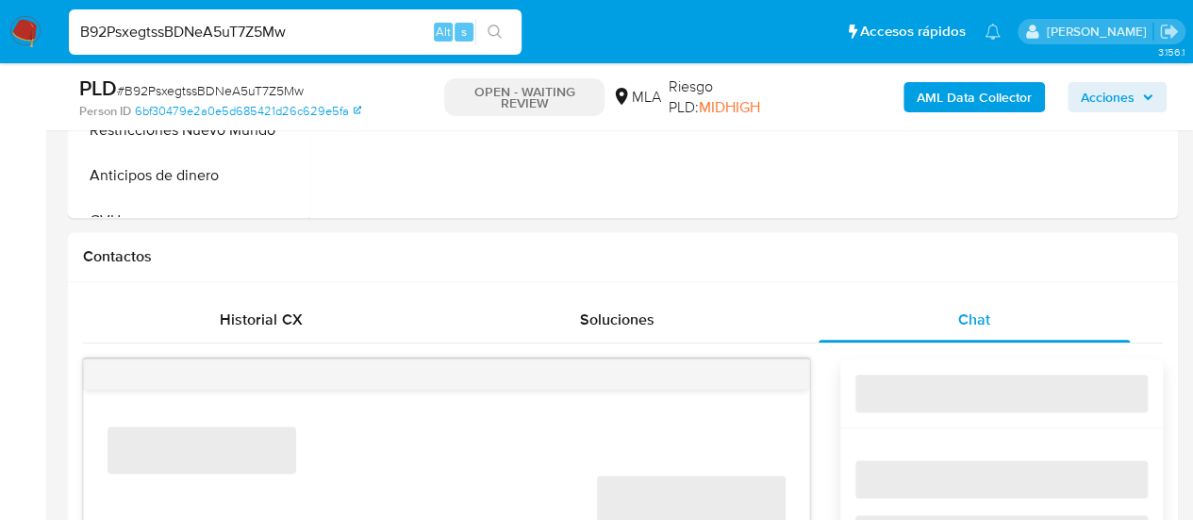
select select "10"
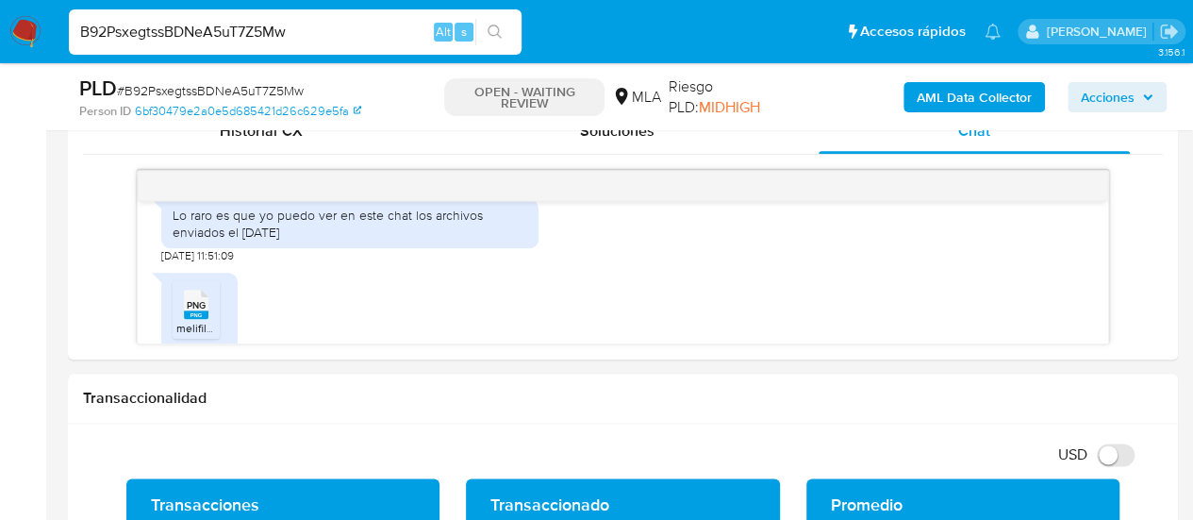
scroll to position [1331, 0]
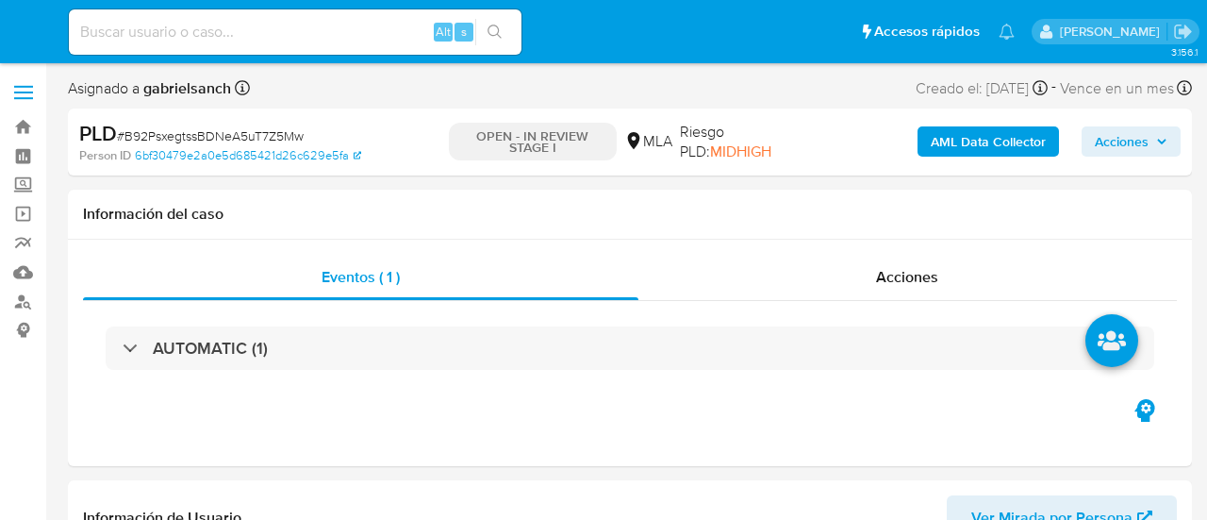
select select "10"
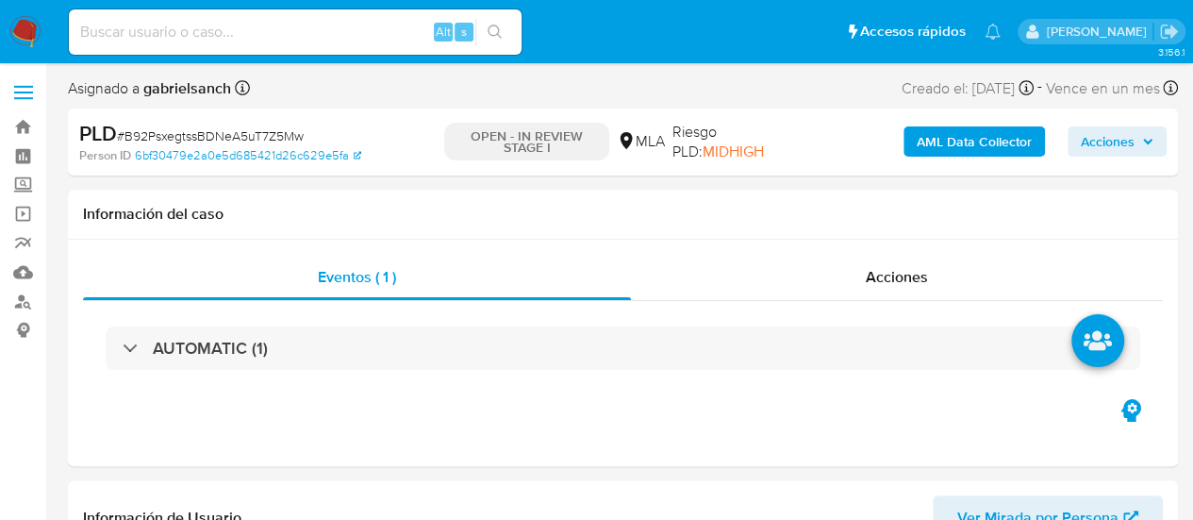
click at [281, 35] on input at bounding box center [295, 32] width 453 height 25
paste input "NsnJQhTen9VQVRzt2oewBW5w"
type input "NsnJQhTen9VQVRzt2oewBW5w"
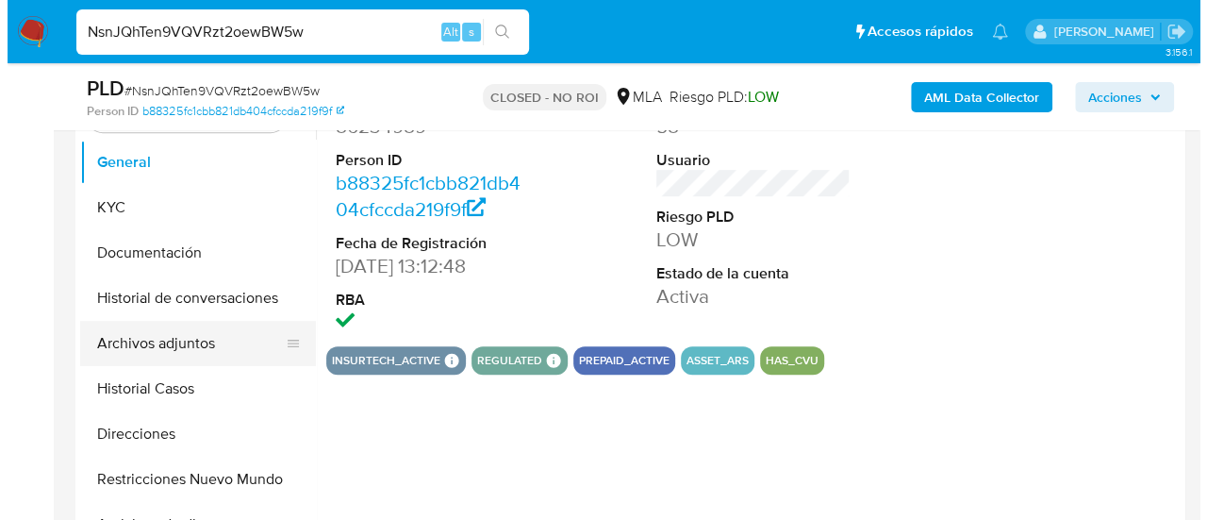
scroll to position [377, 0]
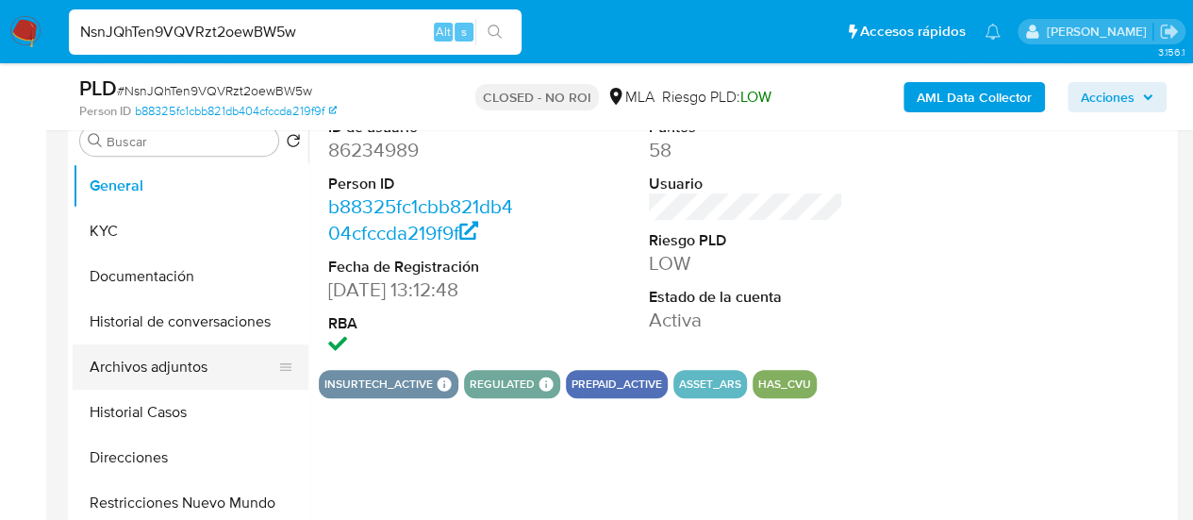
select select "10"
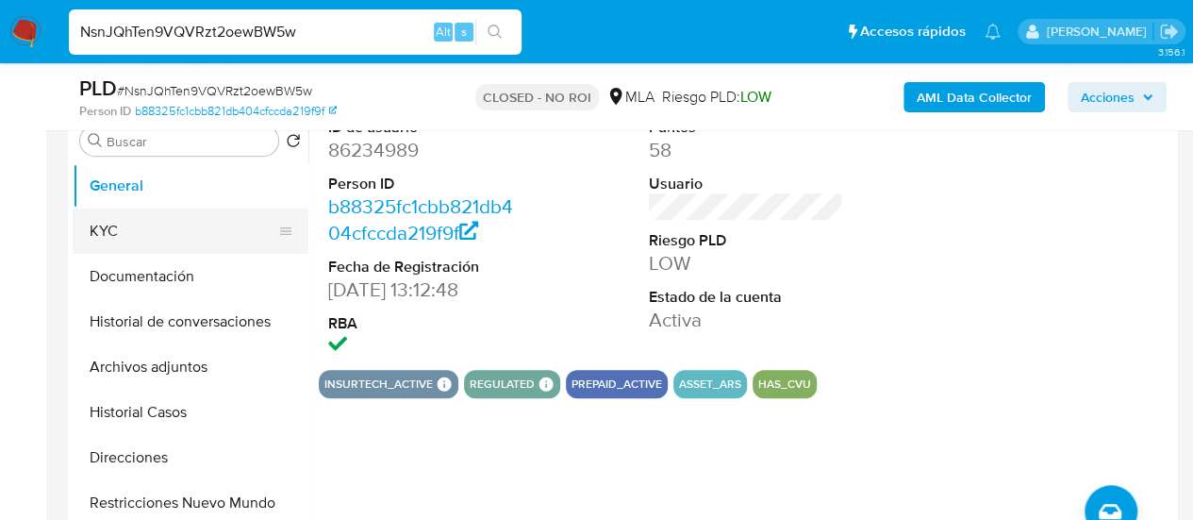
click at [123, 233] on button "KYC" at bounding box center [183, 230] width 221 height 45
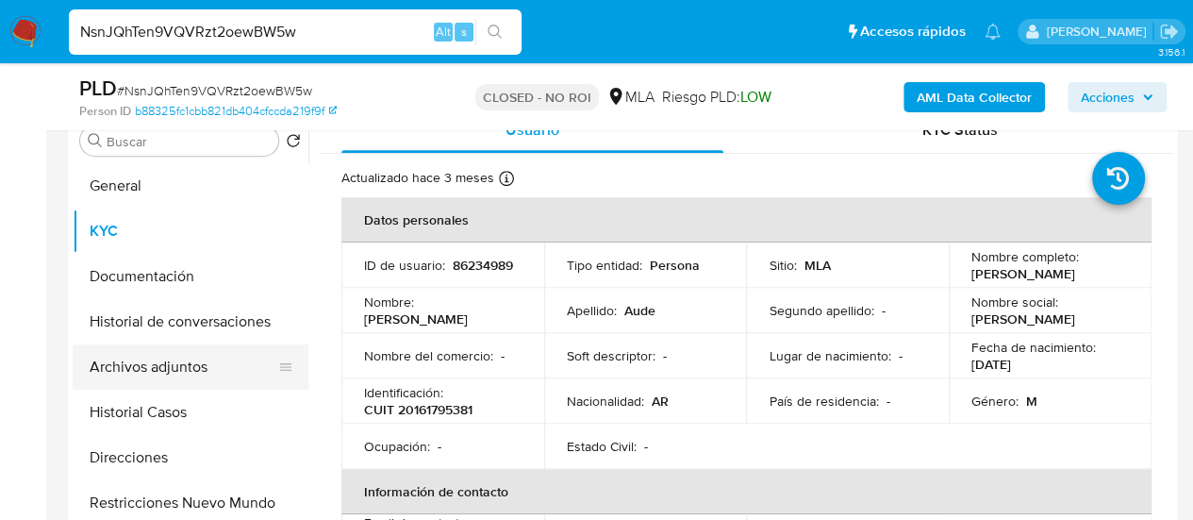
click at [147, 357] on button "Archivos adjuntos" at bounding box center [183, 366] width 221 height 45
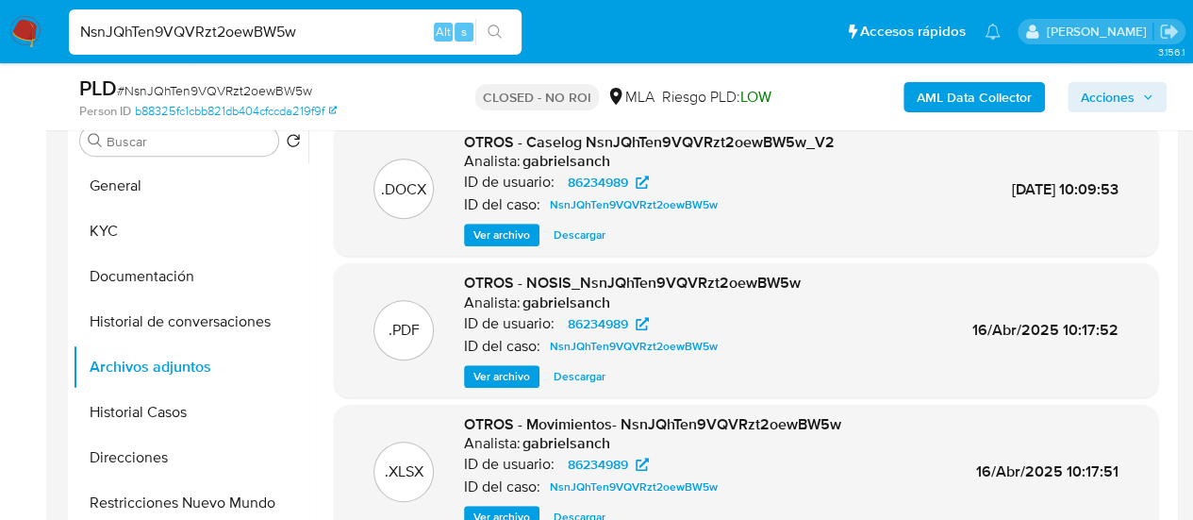
click at [529, 227] on span "Ver archivo" at bounding box center [501, 234] width 57 height 19
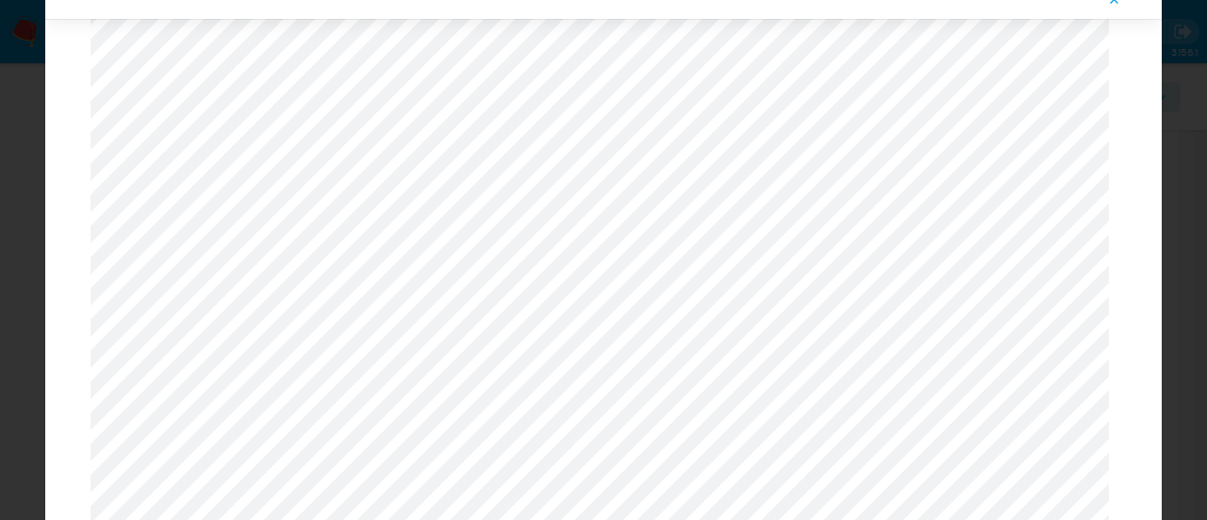
scroll to position [1848, 0]
